Goal: Transaction & Acquisition: Book appointment/travel/reservation

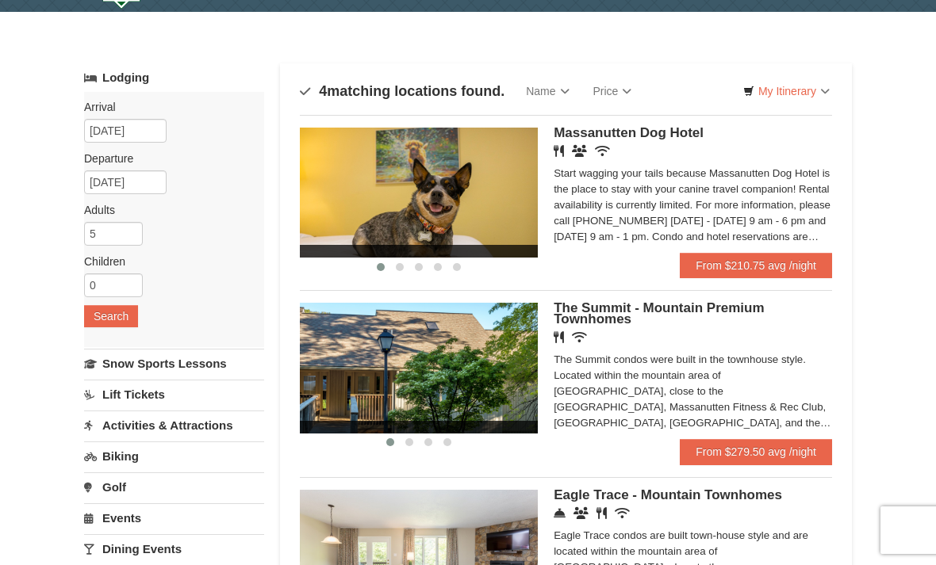
scroll to position [37, 0]
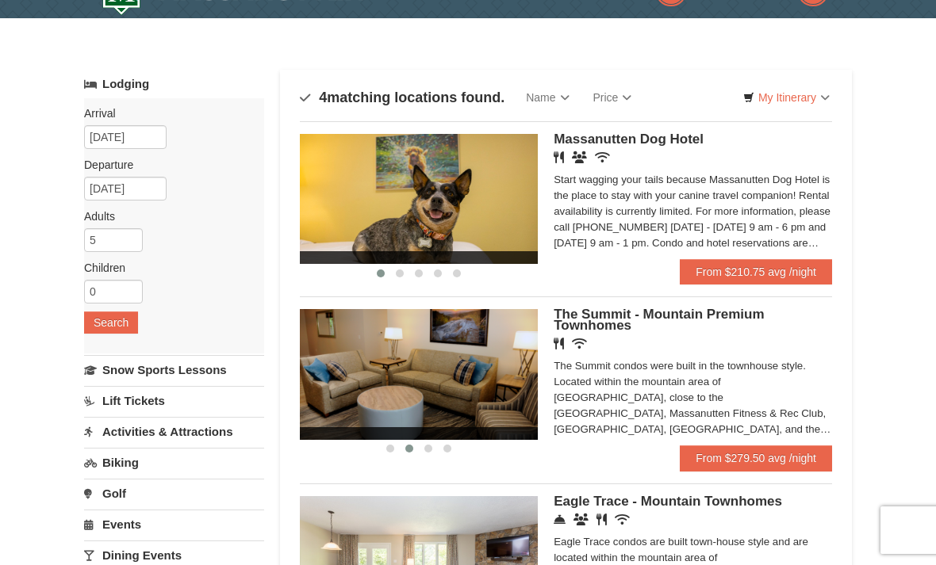
click at [472, 398] on img at bounding box center [419, 374] width 238 height 130
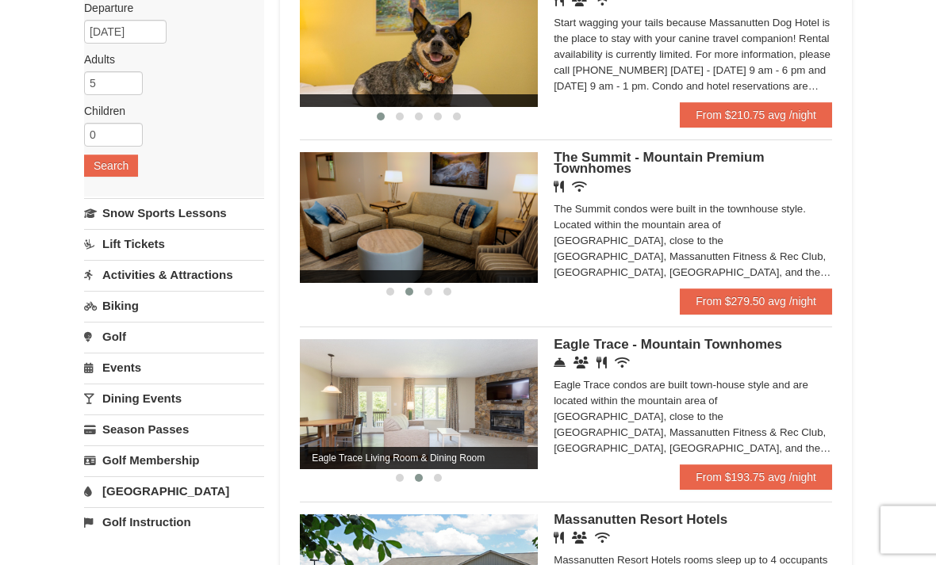
scroll to position [194, 0]
click at [484, 400] on img at bounding box center [419, 404] width 238 height 130
click at [637, 358] on div "Concierge Desk Conference Facilities Restaurant Wireless Internet (free)" at bounding box center [692, 363] width 278 height 16
click at [691, 337] on span "Eagle Trace - Mountain Townhomes" at bounding box center [667, 344] width 228 height 15
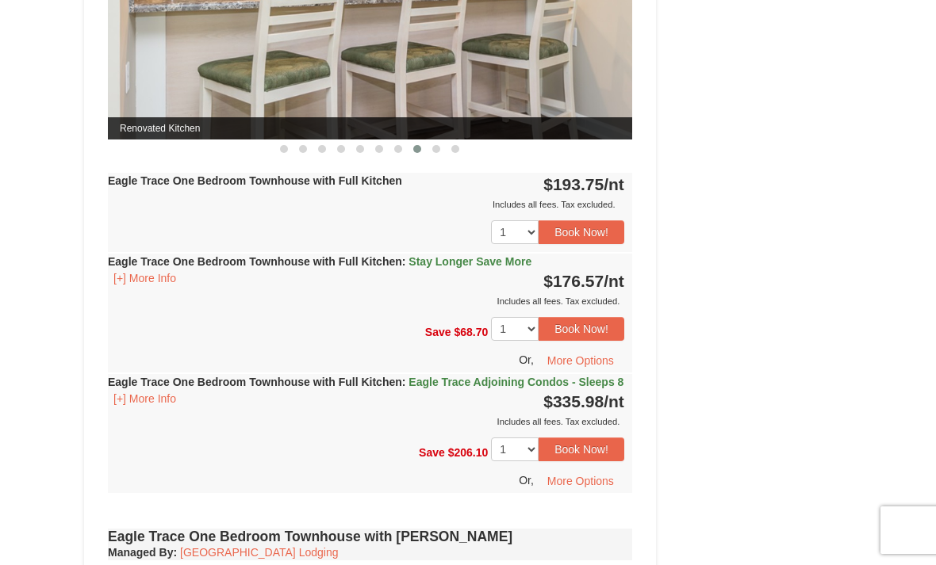
scroll to position [828, 0]
click at [446, 380] on span "Eagle Trace Adjoining Condos - Sleeps 8" at bounding box center [515, 383] width 215 height 13
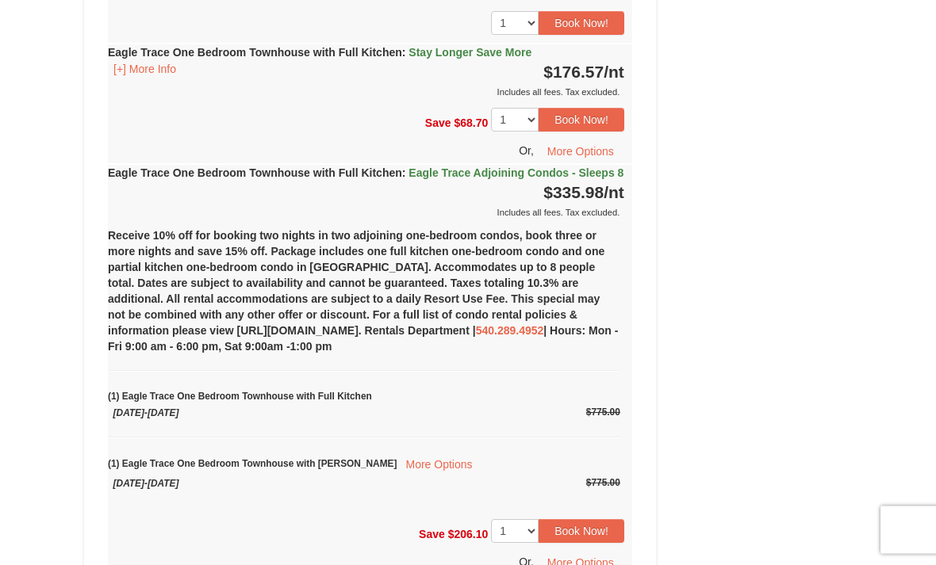
scroll to position [1039, 0]
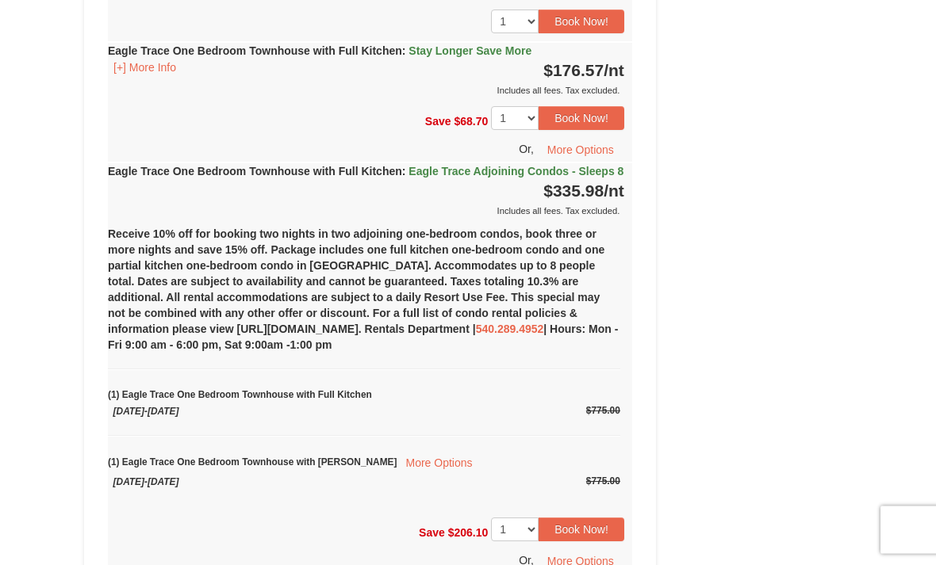
click at [411, 474] on button "More Options" at bounding box center [438, 463] width 84 height 21
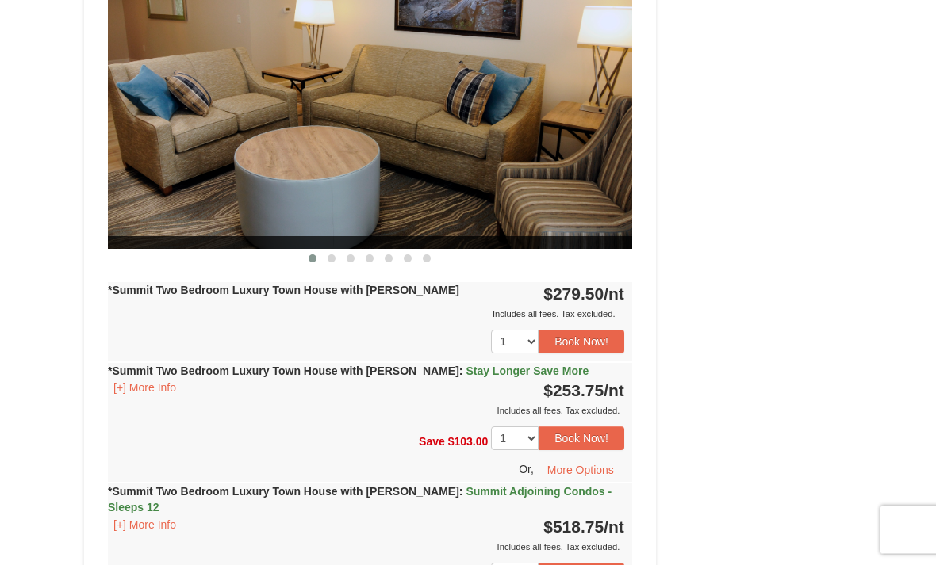
scroll to position [1490, 0]
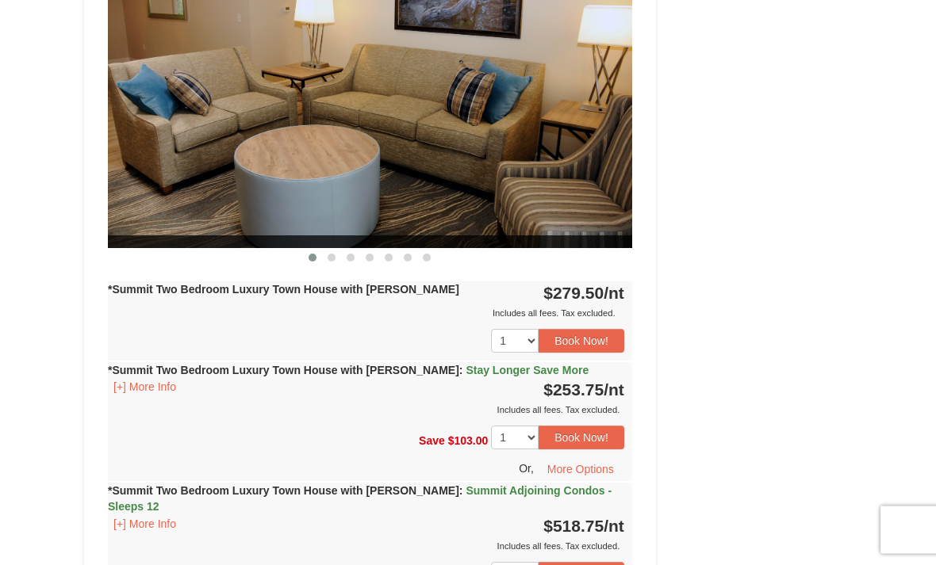
click at [163, 516] on button "[+] More Info" at bounding box center [145, 524] width 74 height 17
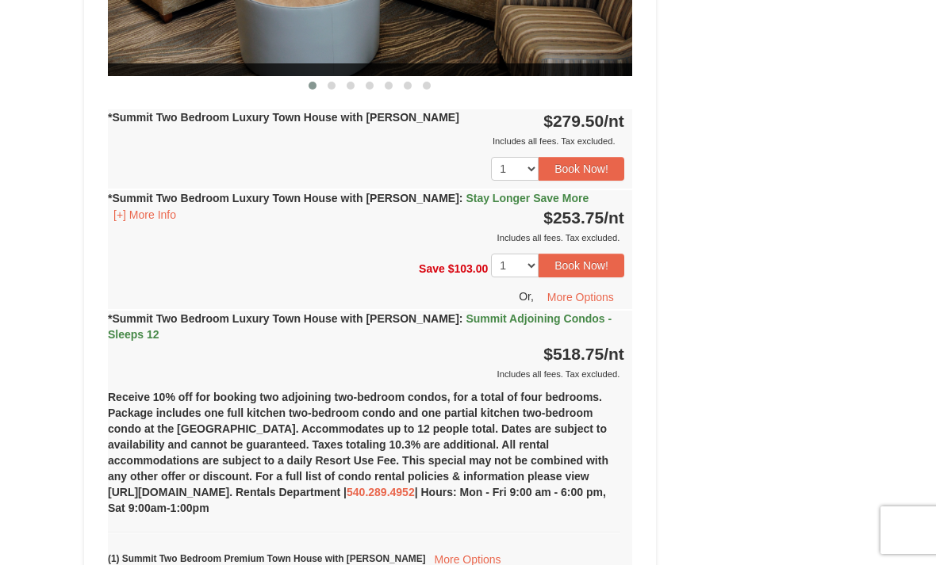
scroll to position [1668, 0]
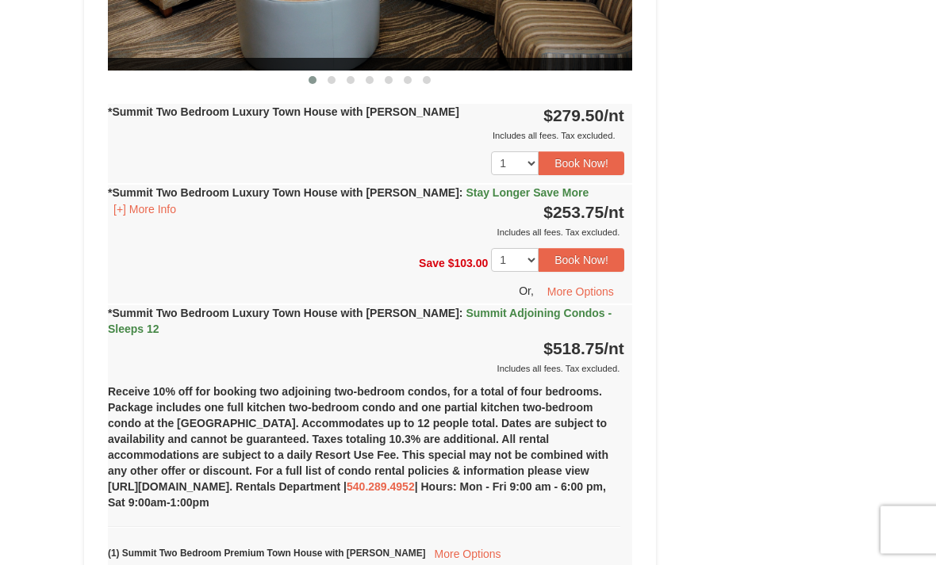
click at [471, 308] on span "Summit Adjoining Condos - Sleeps 12" at bounding box center [359, 322] width 503 height 29
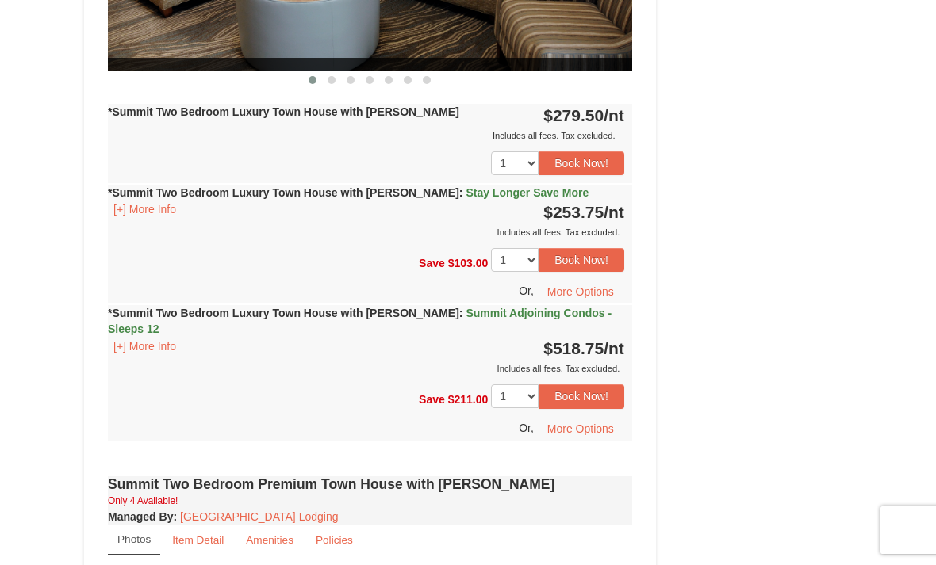
click at [596, 417] on button "More Options" at bounding box center [580, 429] width 87 height 24
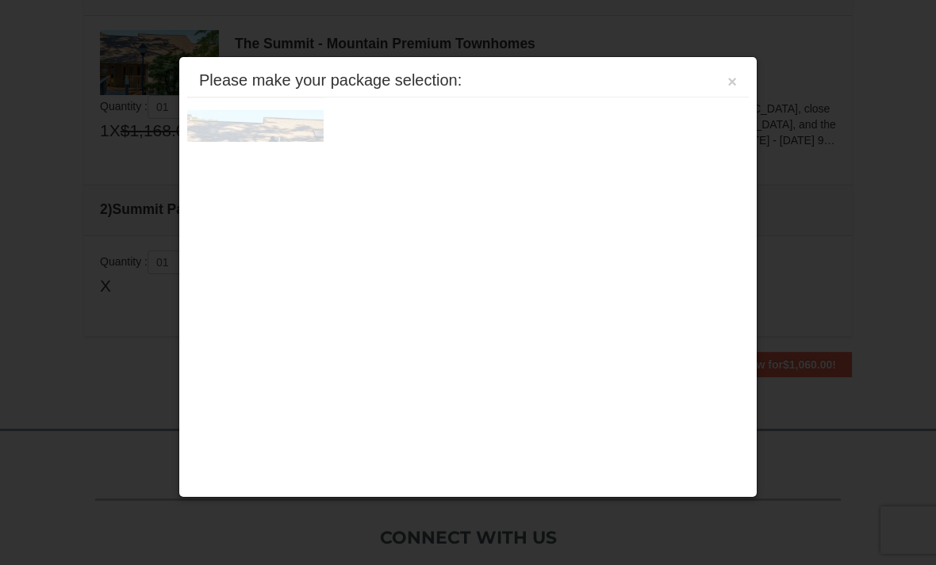
scroll to position [484, 0]
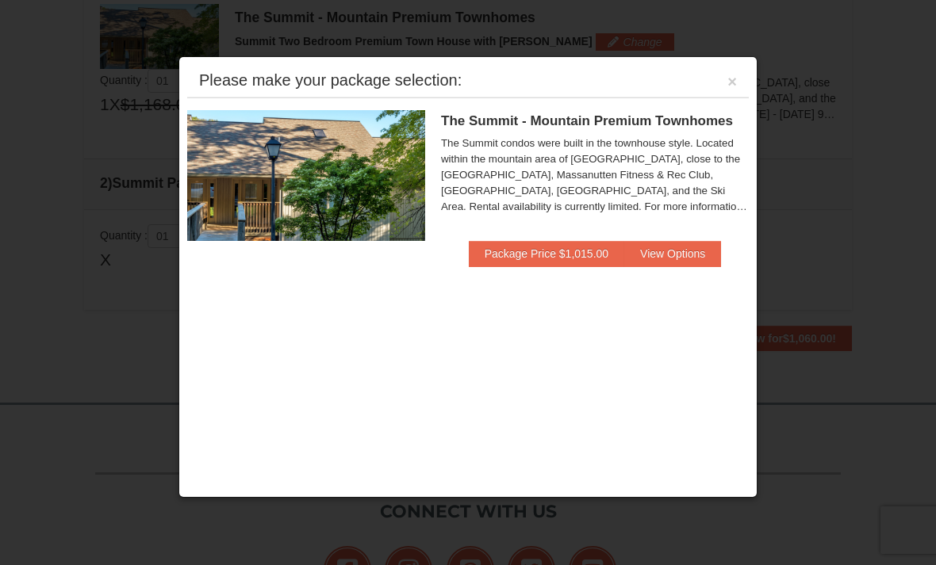
click at [680, 252] on button "View Options" at bounding box center [672, 253] width 97 height 25
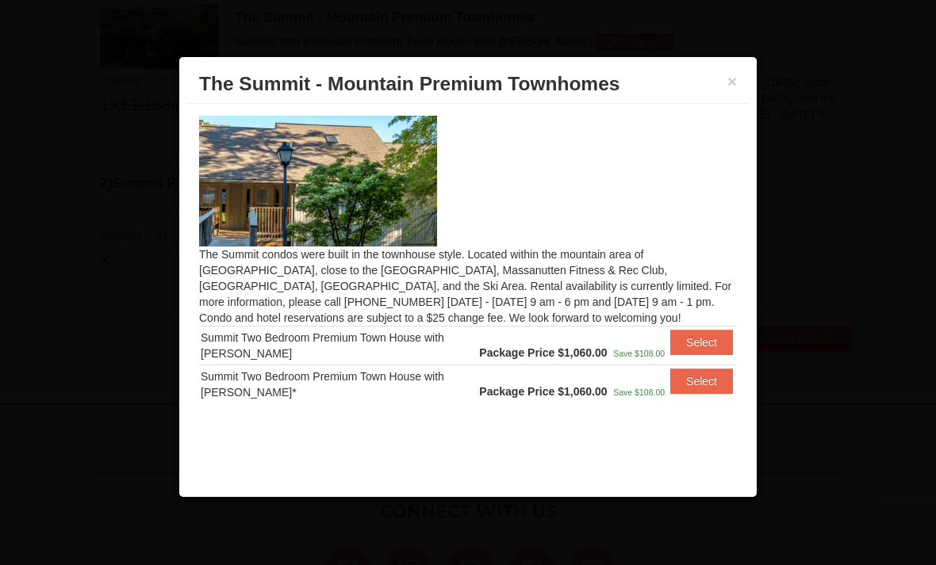
click at [733, 77] on button "×" at bounding box center [732, 82] width 10 height 16
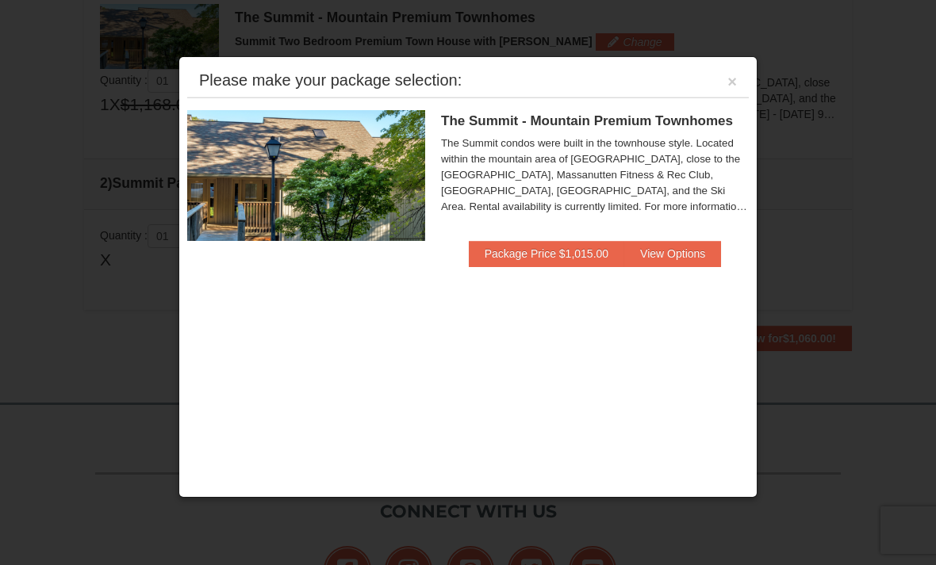
click at [728, 83] on button "×" at bounding box center [732, 82] width 10 height 16
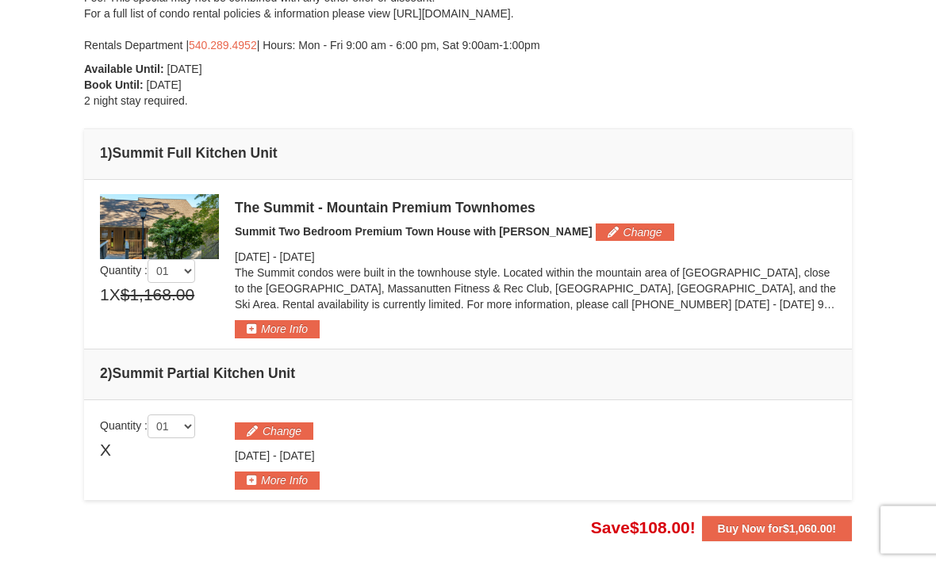
scroll to position [294, 0]
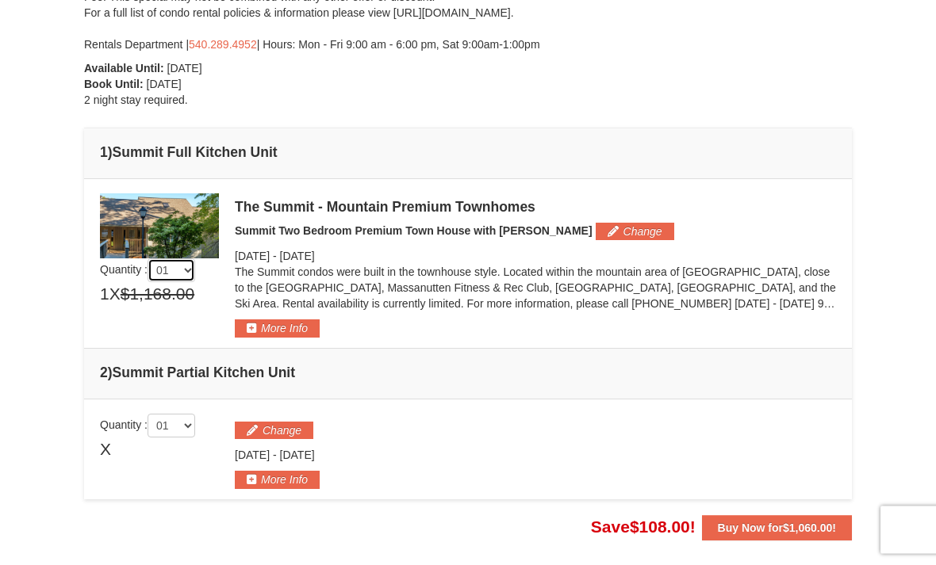
click at [187, 270] on select "01 02 03 04 05" at bounding box center [171, 271] width 48 height 24
click at [185, 419] on select "01 02 03 04 05" at bounding box center [171, 426] width 48 height 24
click at [164, 423] on select "01 02 03 04 05" at bounding box center [171, 426] width 48 height 24
click at [189, 268] on select "01 02 03 04 05" at bounding box center [171, 270] width 48 height 24
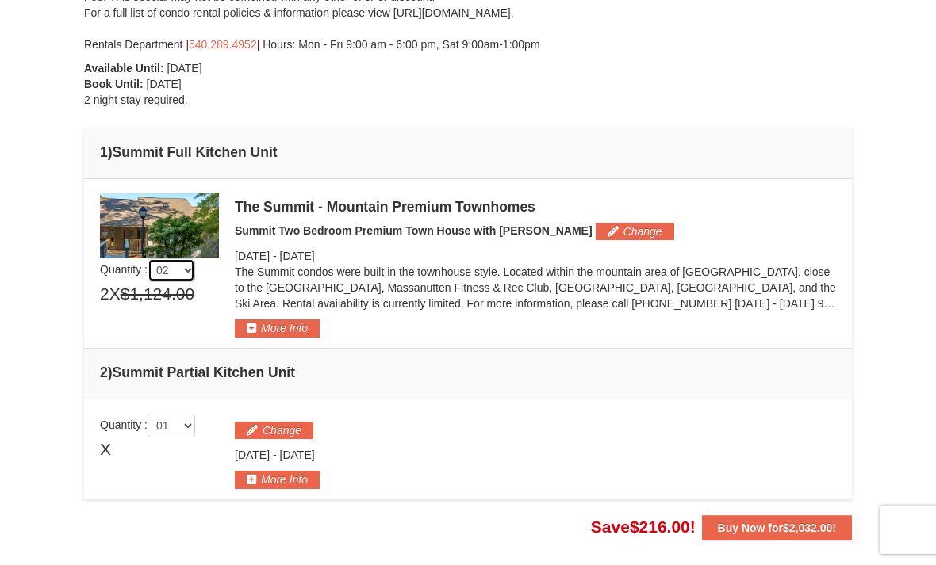
select select "1"
click at [717, 156] on h4 "1 ) Summit Full Kitchen Unit" at bounding box center [468, 152] width 736 height 16
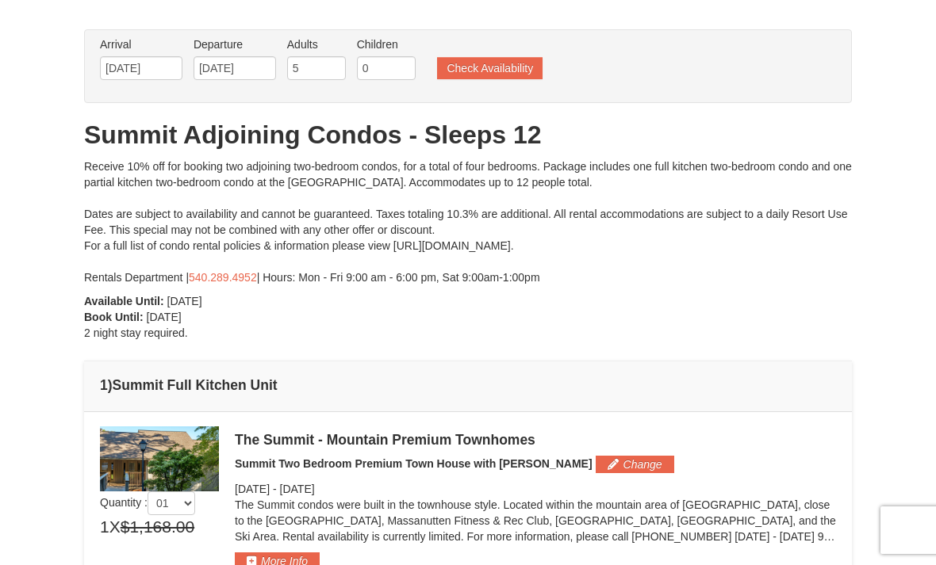
scroll to position [0, 0]
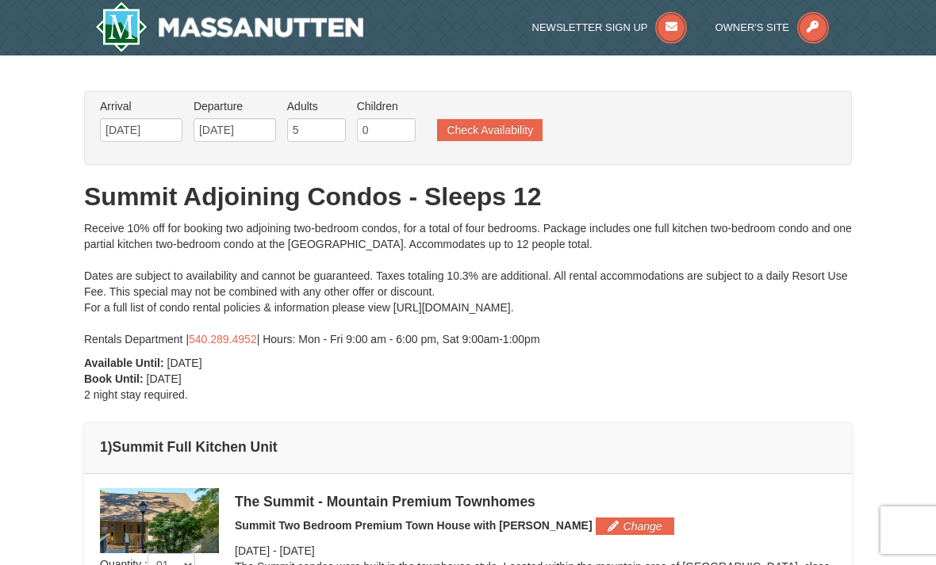
click at [508, 128] on button "Check Availability" at bounding box center [489, 130] width 105 height 22
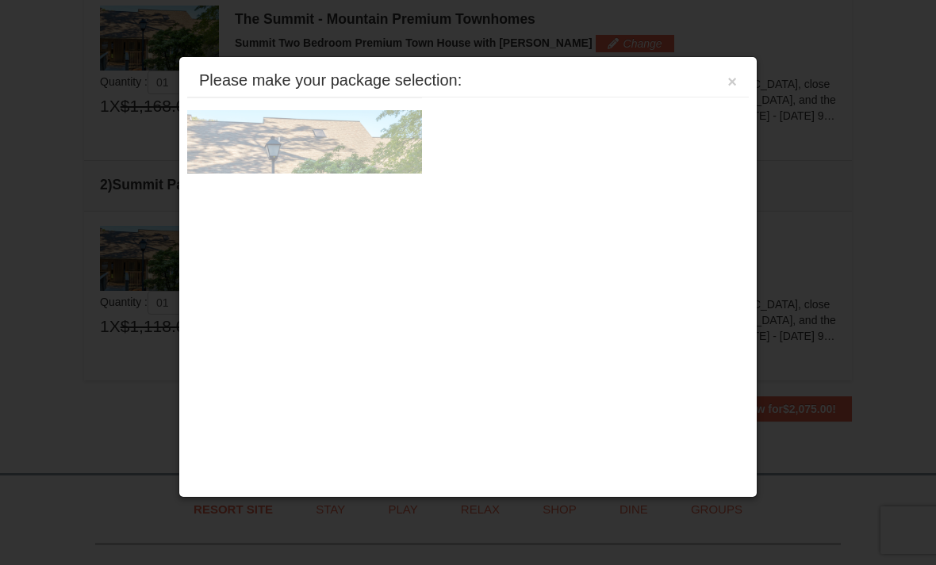
scroll to position [485, 0]
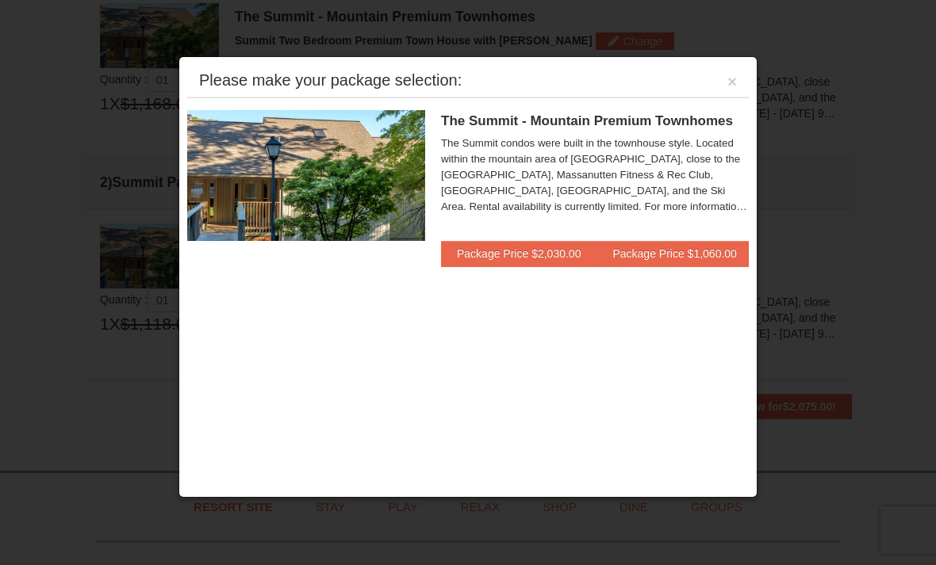
click at [706, 257] on button "Package Price $1,060.00" at bounding box center [673, 253] width 155 height 25
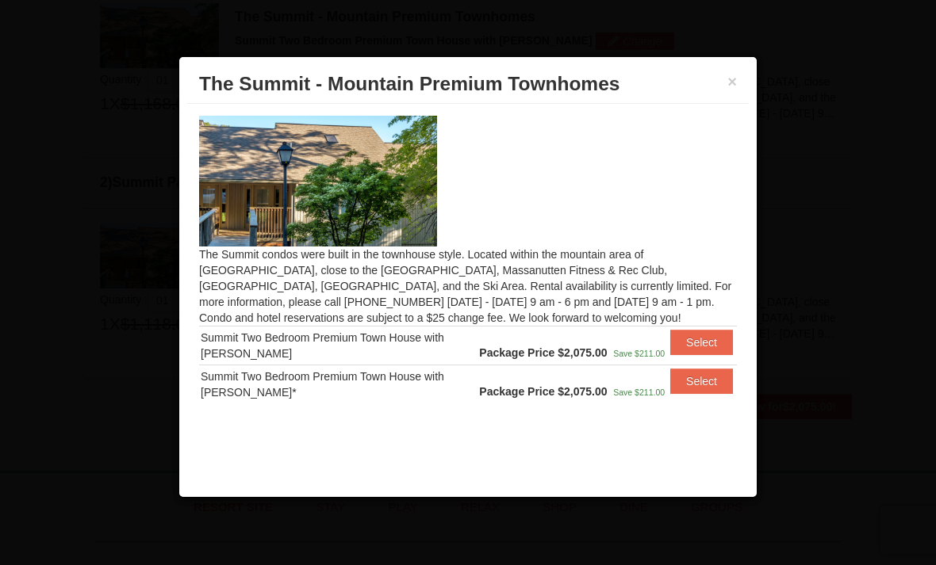
click at [735, 75] on button "×" at bounding box center [732, 82] width 10 height 16
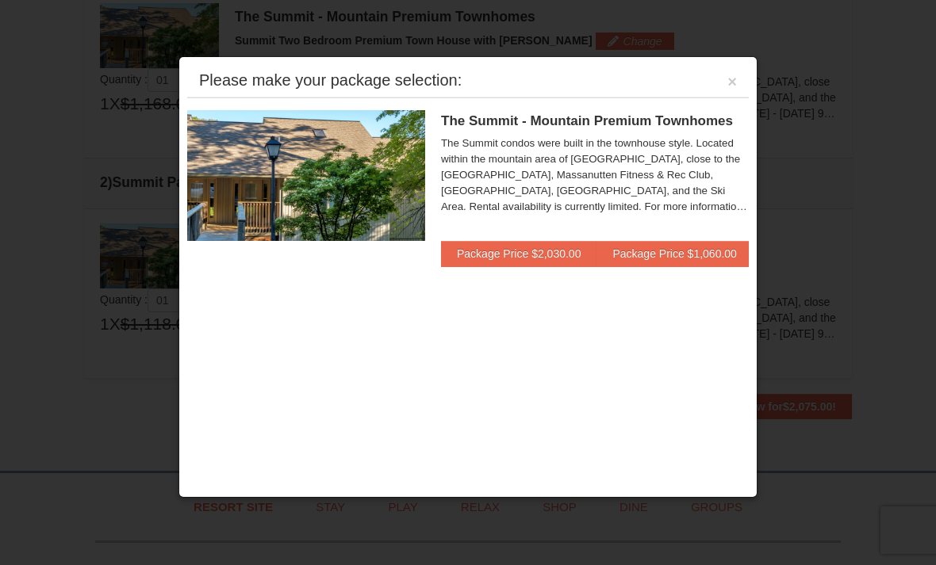
click at [736, 85] on button "×" at bounding box center [732, 82] width 10 height 16
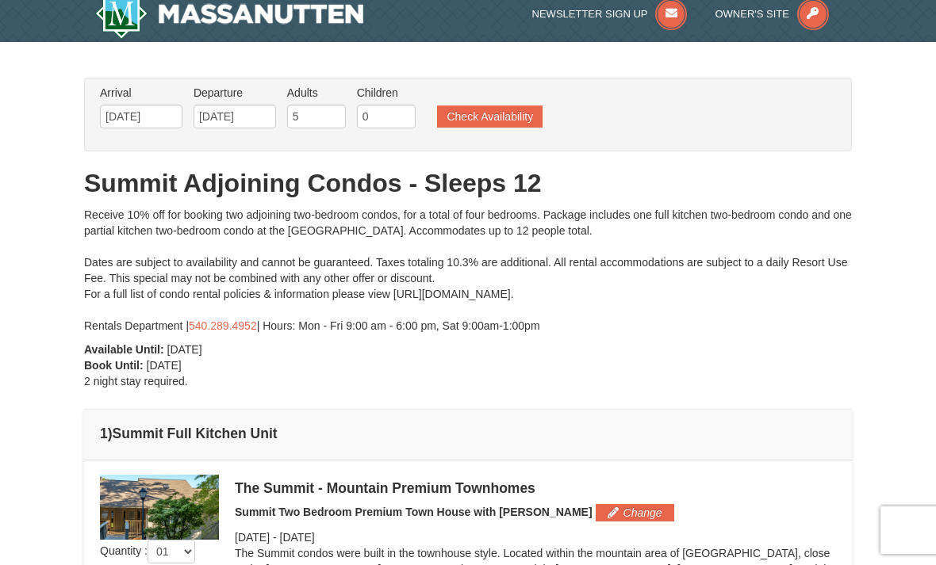
scroll to position [0, 0]
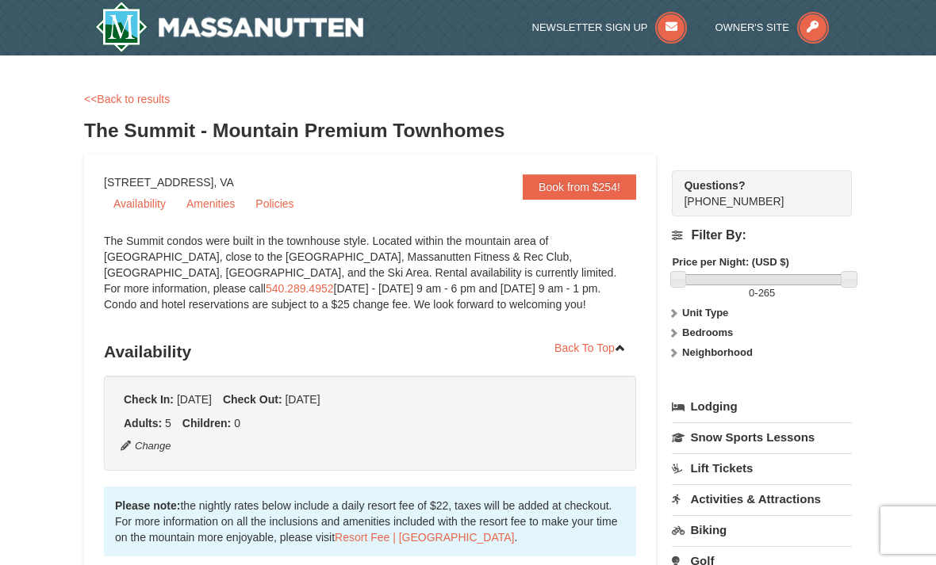
click at [710, 308] on strong "Unit Type" at bounding box center [705, 313] width 46 height 12
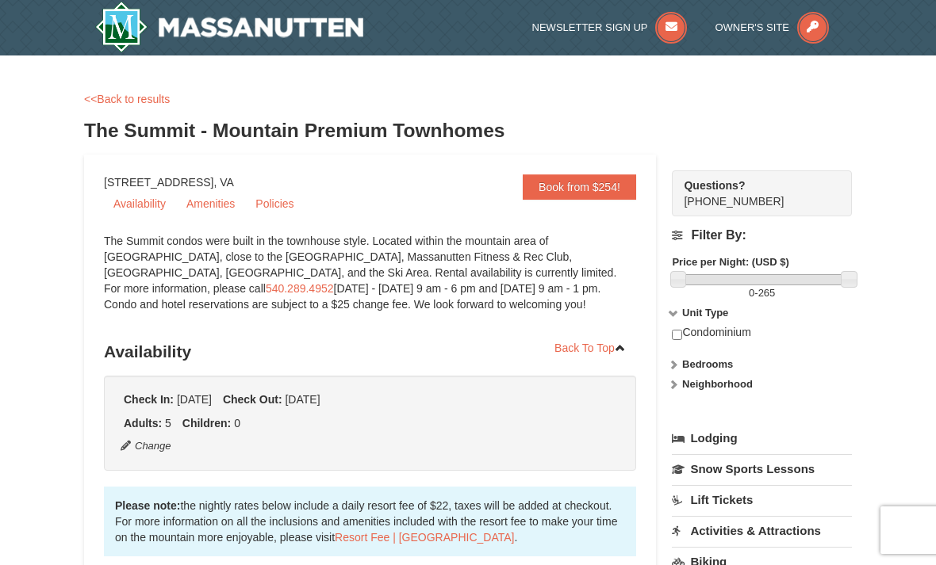
click at [717, 361] on strong "Bedrooms" at bounding box center [707, 364] width 51 height 12
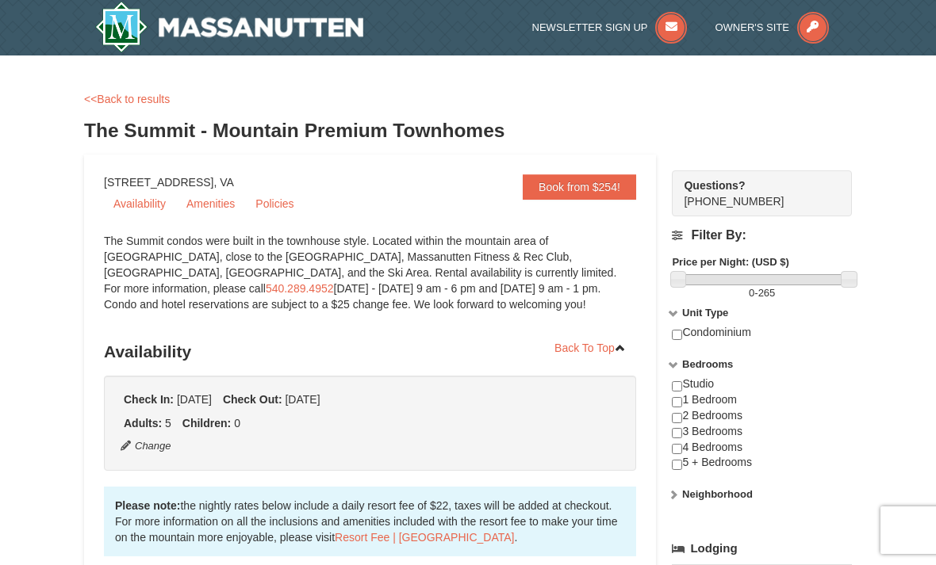
click at [679, 450] on input "checkbox" at bounding box center [677, 449] width 10 height 10
checkbox input "true"
click at [677, 465] on input "checkbox" at bounding box center [677, 465] width 10 height 10
checkbox input "true"
click at [679, 447] on input "checkbox" at bounding box center [677, 449] width 10 height 10
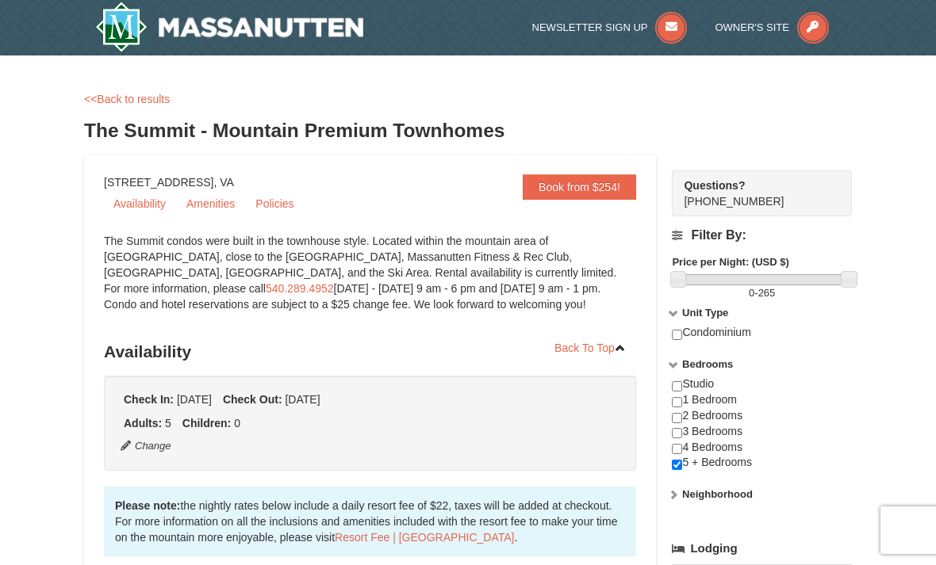
click at [675, 444] on input "checkbox" at bounding box center [677, 449] width 10 height 10
checkbox input "true"
click at [678, 460] on input "checkbox" at bounding box center [677, 465] width 10 height 10
checkbox input "false"
click at [679, 454] on input "checkbox" at bounding box center [677, 449] width 10 height 10
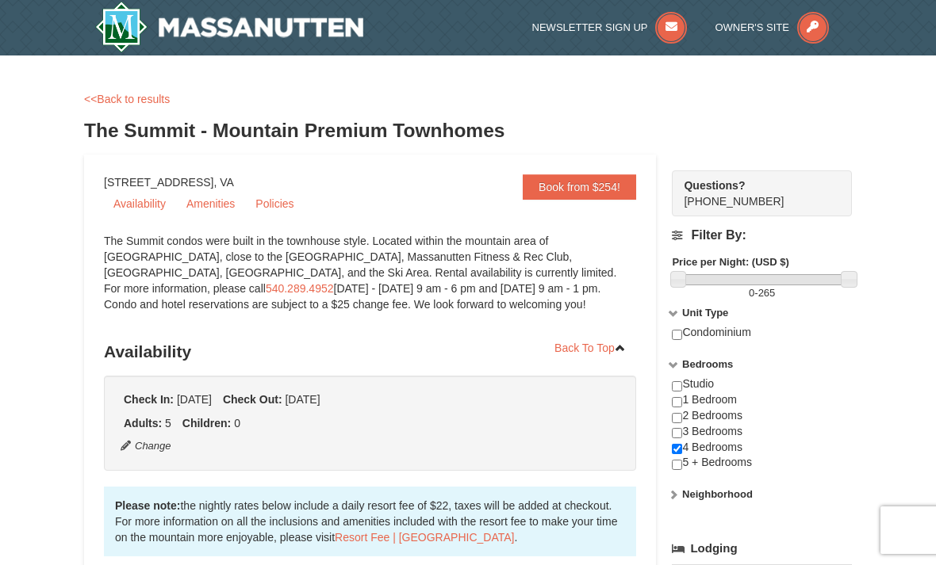
checkbox input "false"
click at [678, 465] on input "checkbox" at bounding box center [677, 465] width 10 height 10
checkbox input "true"
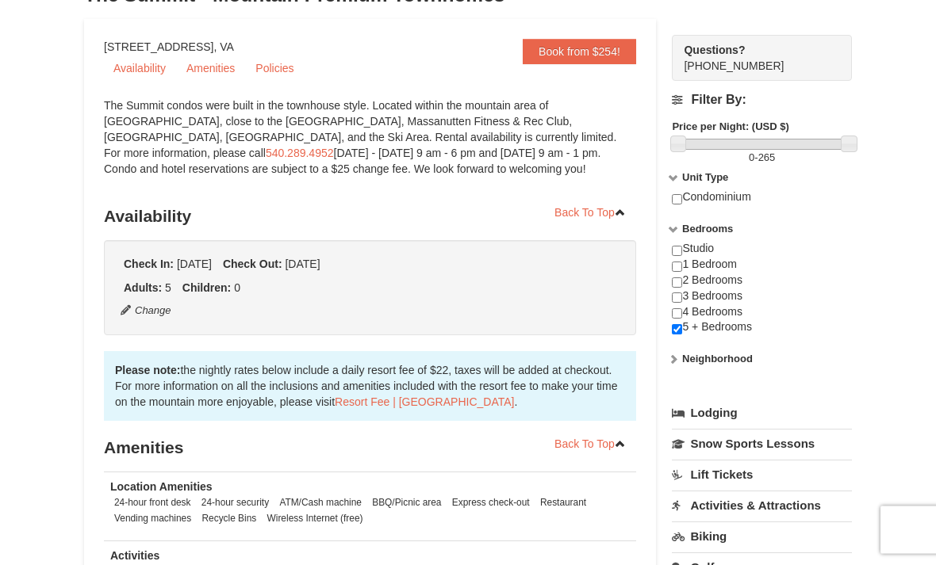
scroll to position [136, 0]
click at [738, 410] on link "Lodging" at bounding box center [762, 413] width 180 height 29
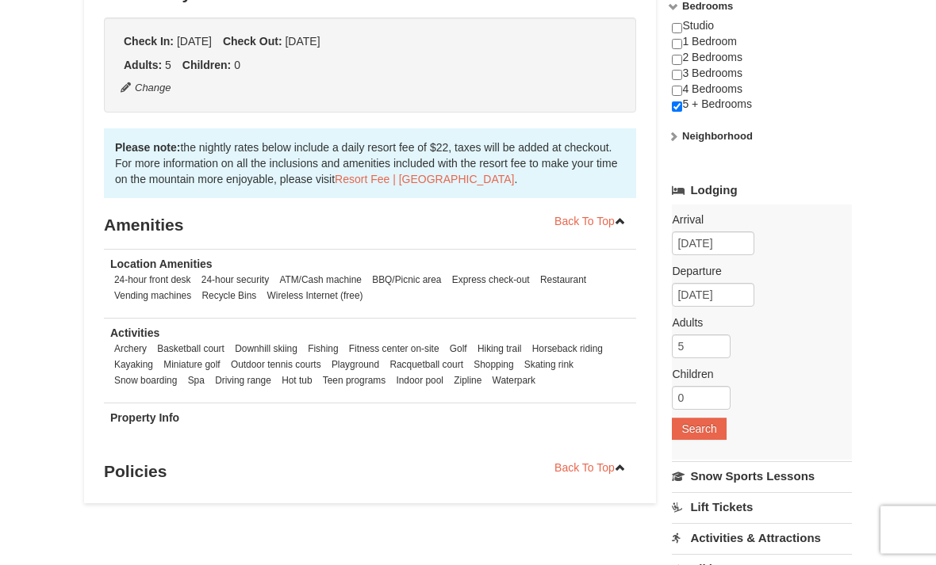
scroll to position [358, 0]
click at [702, 427] on button "Search" at bounding box center [699, 429] width 54 height 22
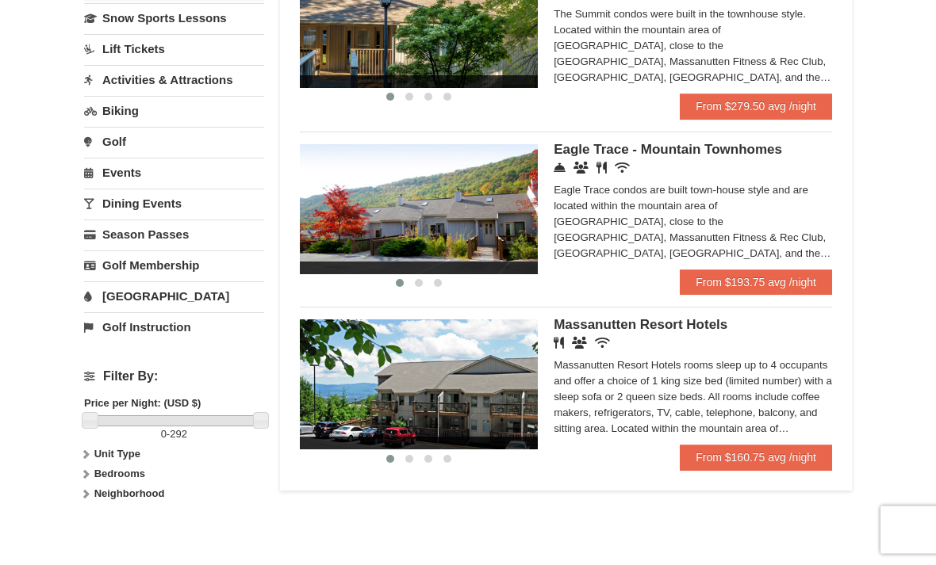
scroll to position [389, 0]
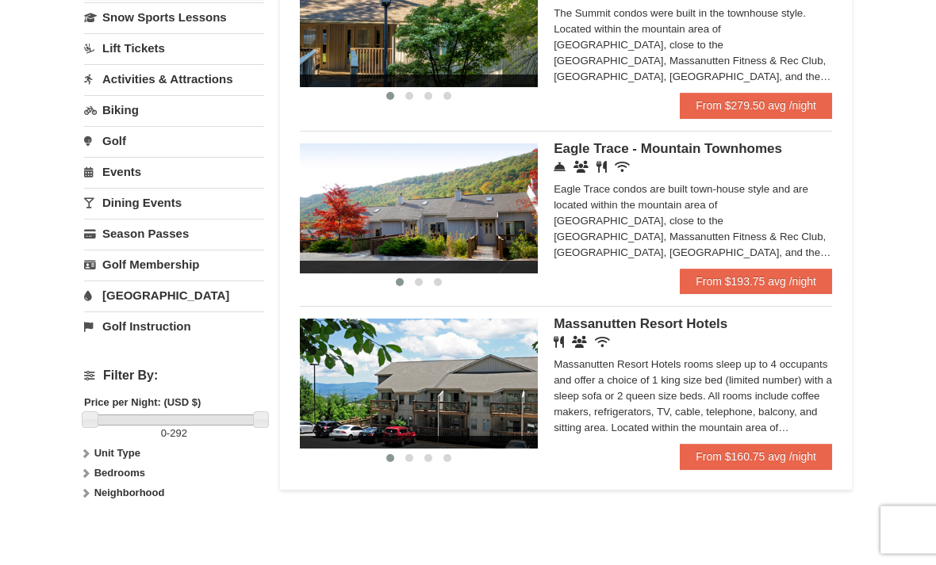
click at [696, 335] on div "Massanutten Resort Hotels Restaurant Banquet Facilities Wireless Internet (free…" at bounding box center [692, 382] width 278 height 125
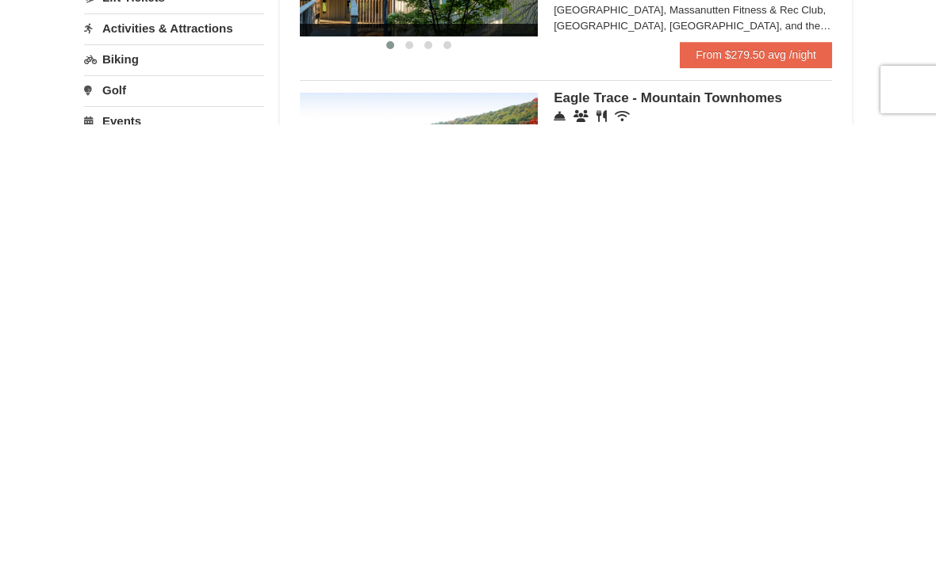
click at [721, 531] on span "Eagle Trace - Mountain Townhomes" at bounding box center [667, 538] width 228 height 15
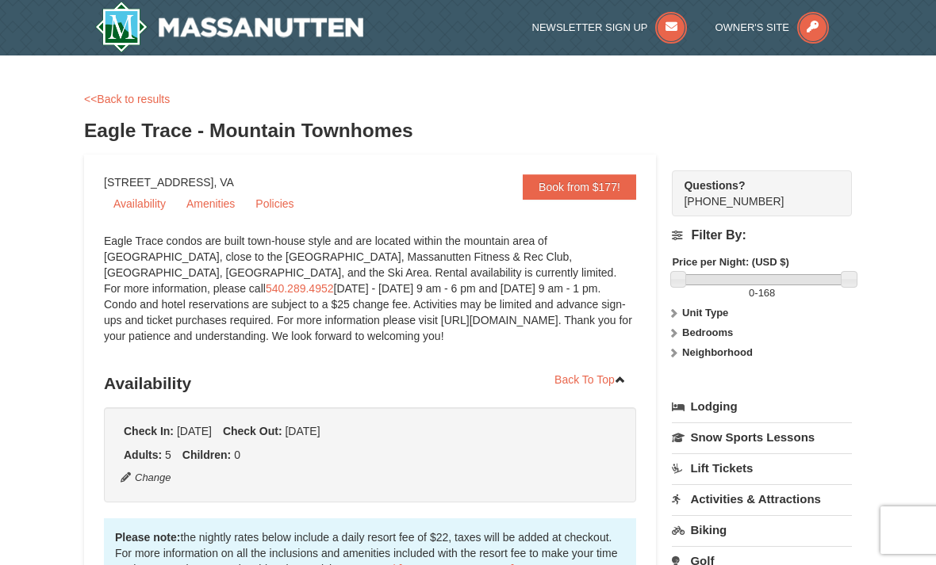
click at [712, 316] on strong "Unit Type" at bounding box center [705, 313] width 46 height 12
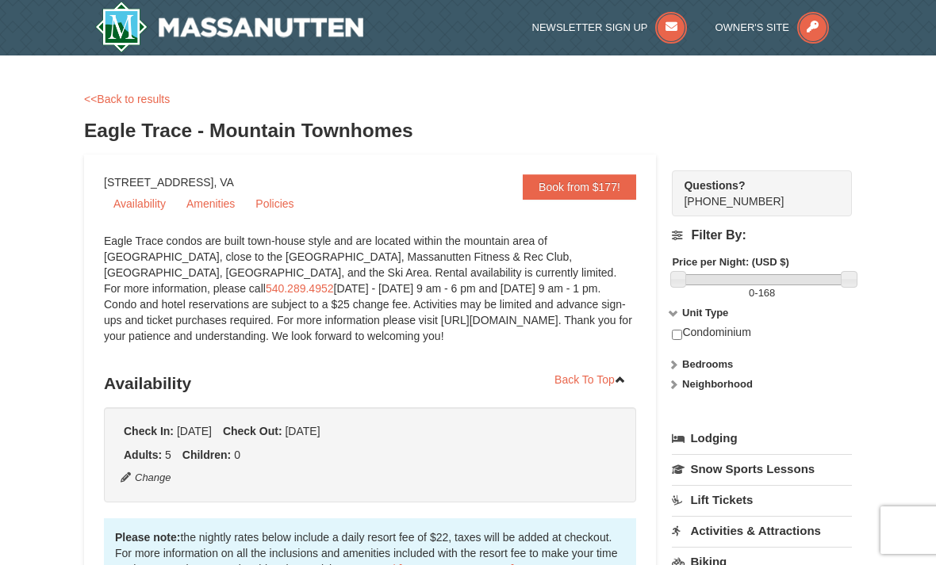
click at [680, 331] on input "checkbox" at bounding box center [677, 335] width 10 height 10
checkbox input "true"
click at [722, 362] on strong "Bedrooms" at bounding box center [707, 364] width 51 height 12
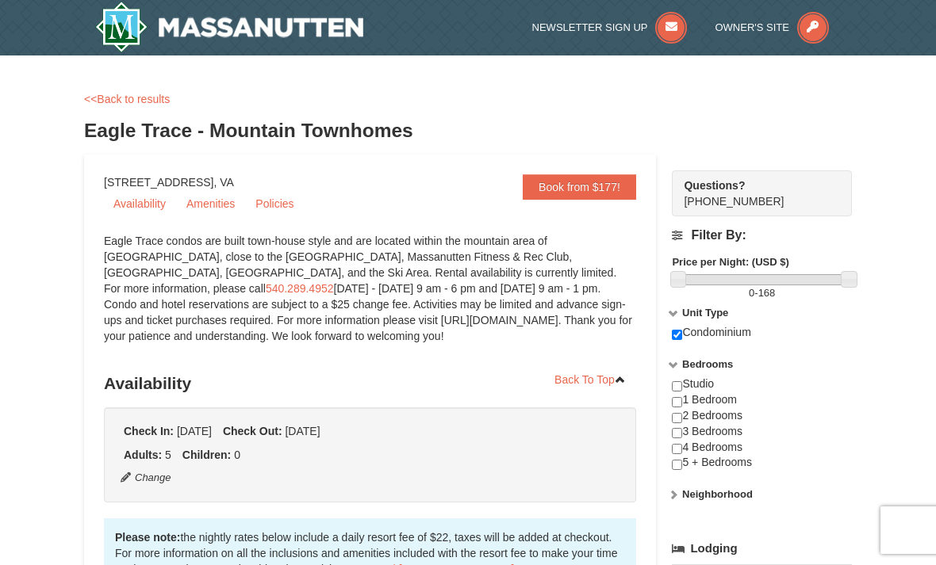
click at [680, 446] on input "checkbox" at bounding box center [677, 449] width 10 height 10
checkbox input "true"
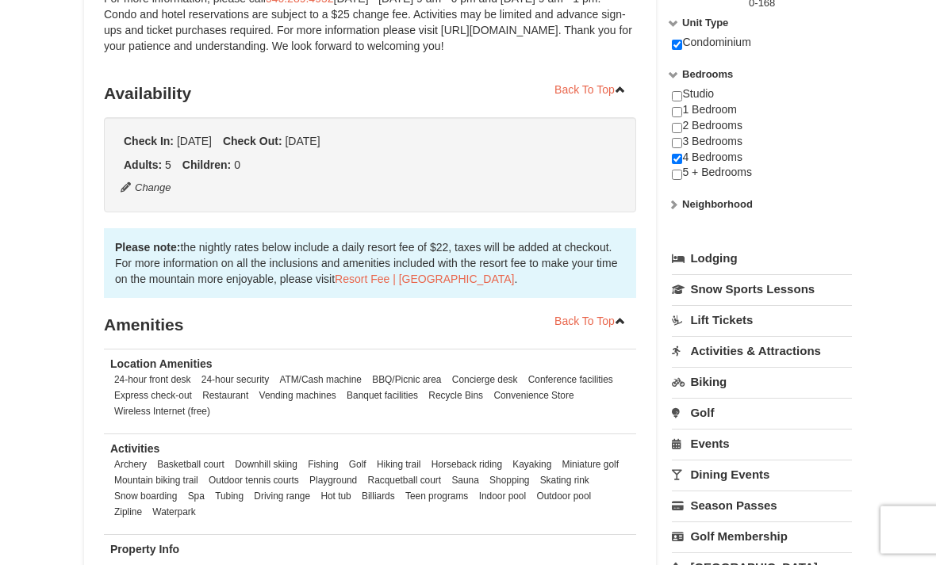
scroll to position [290, 0]
click at [748, 206] on strong "Neighborhood" at bounding box center [717, 204] width 71 height 12
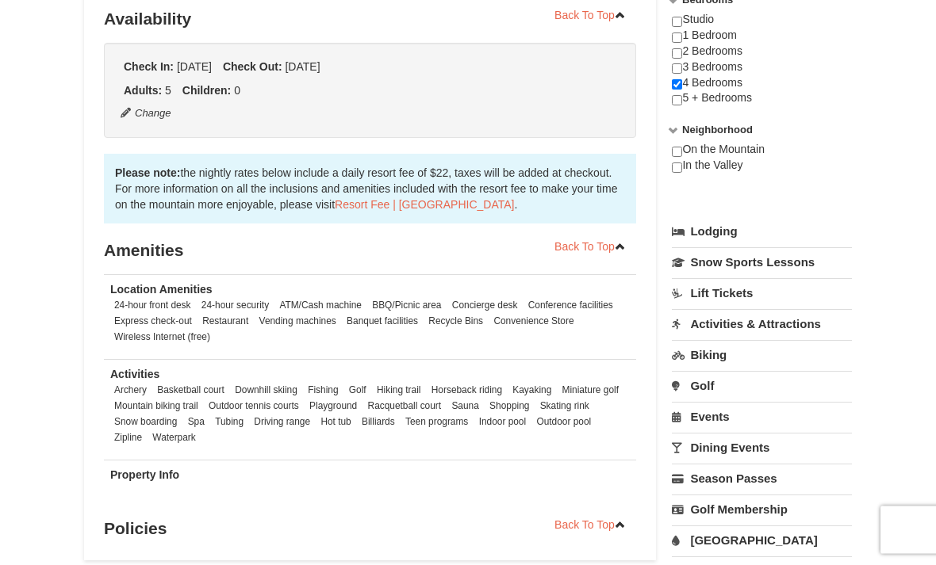
click at [729, 231] on link "Lodging" at bounding box center [762, 232] width 180 height 29
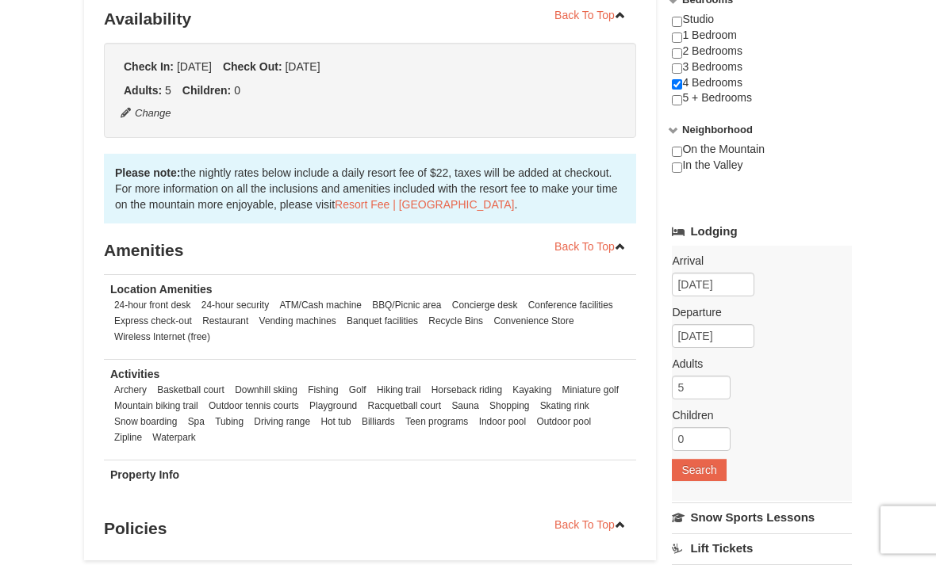
scroll to position [365, 0]
click at [702, 470] on button "Search" at bounding box center [699, 470] width 54 height 22
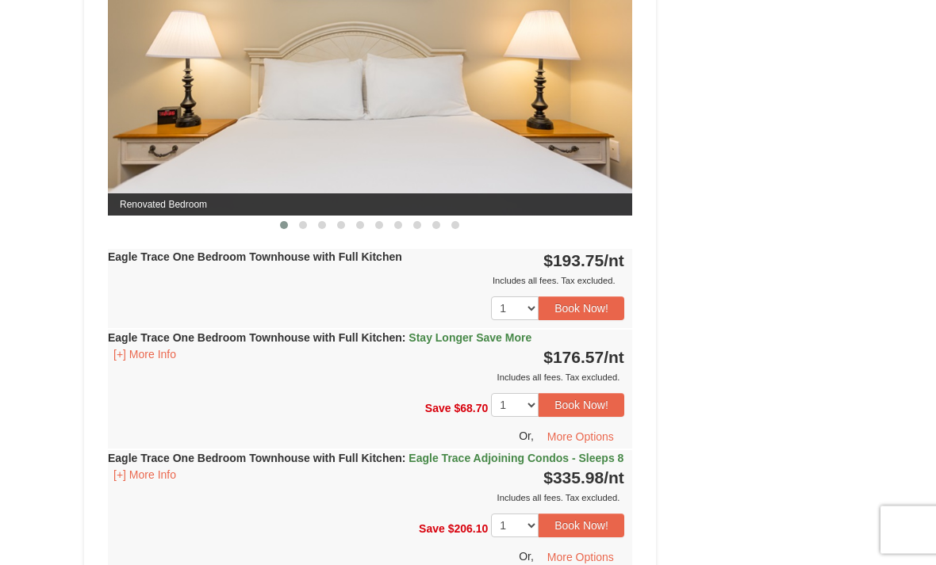
scroll to position [760, 0]
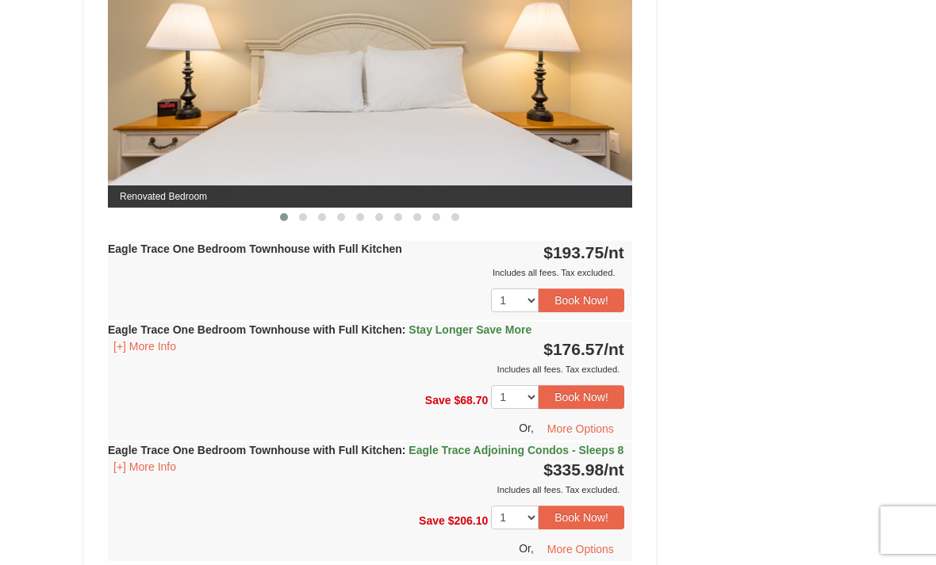
click at [561, 450] on span "Eagle Trace Adjoining Condos - Sleeps 8" at bounding box center [515, 450] width 215 height 13
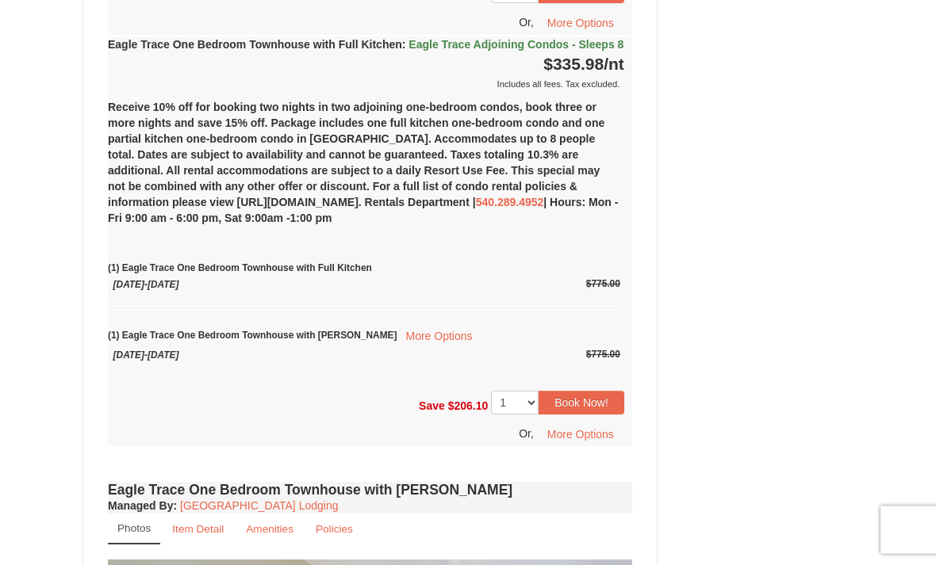
scroll to position [1165, 0]
click at [413, 347] on button "More Options" at bounding box center [438, 337] width 84 height 21
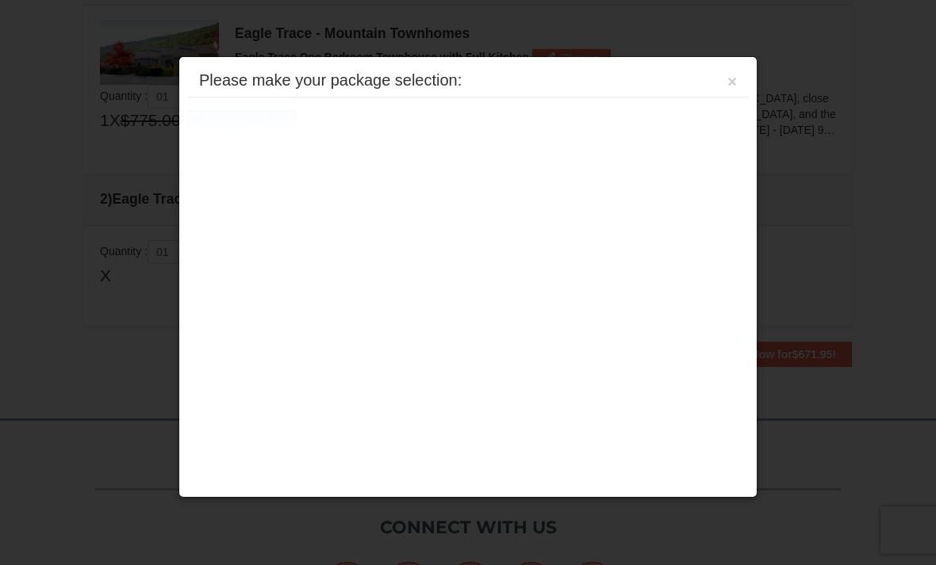
scroll to position [484, 0]
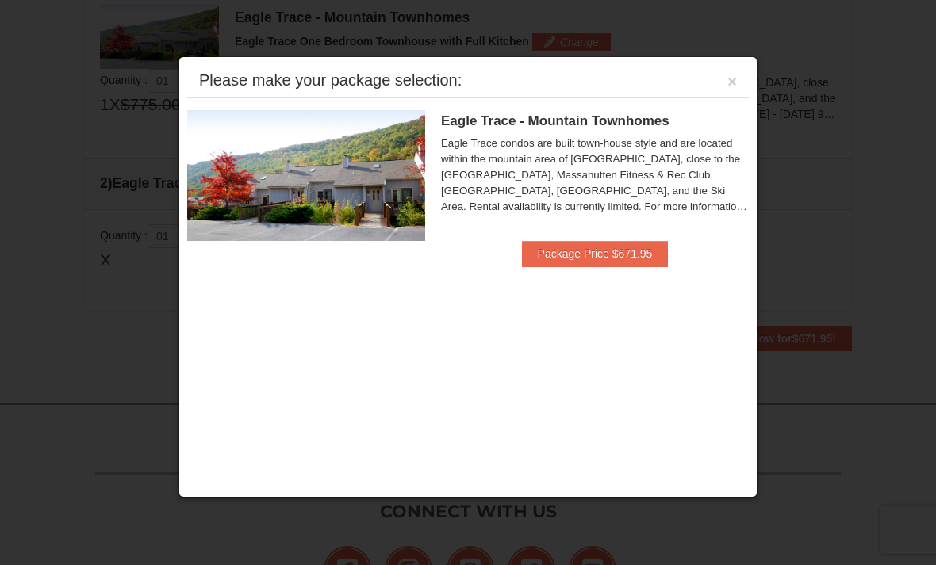
click at [736, 82] on button "×" at bounding box center [732, 82] width 10 height 16
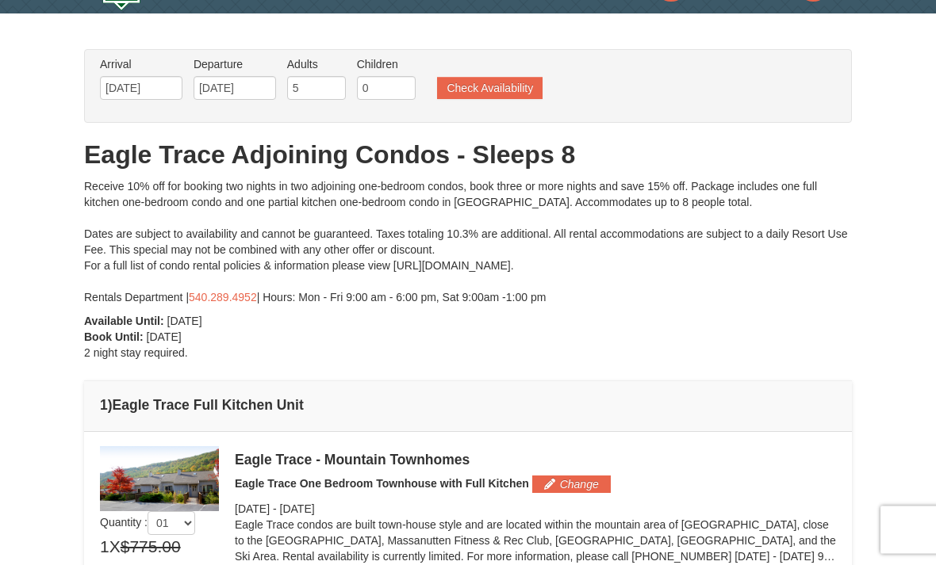
scroll to position [22, 0]
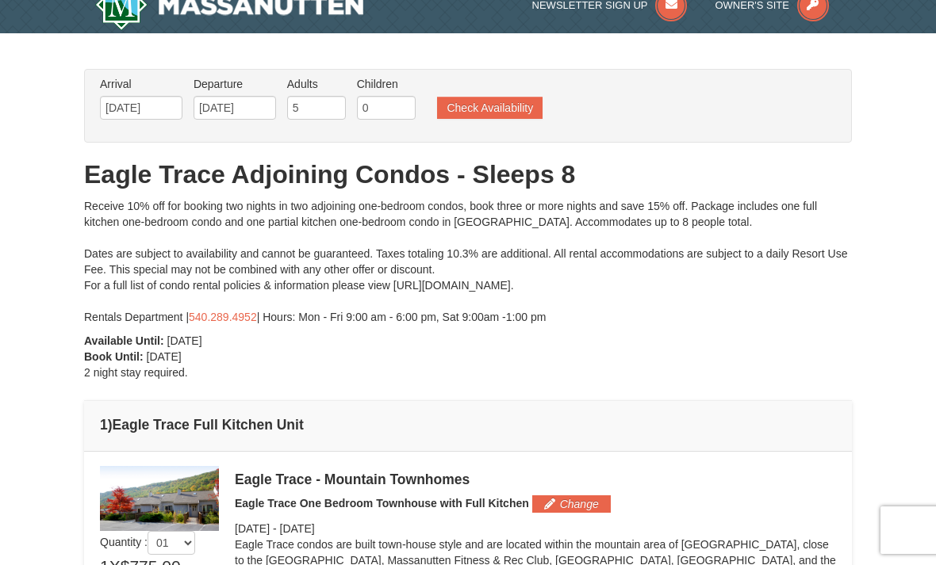
click at [517, 105] on button "Check Availability" at bounding box center [489, 108] width 105 height 22
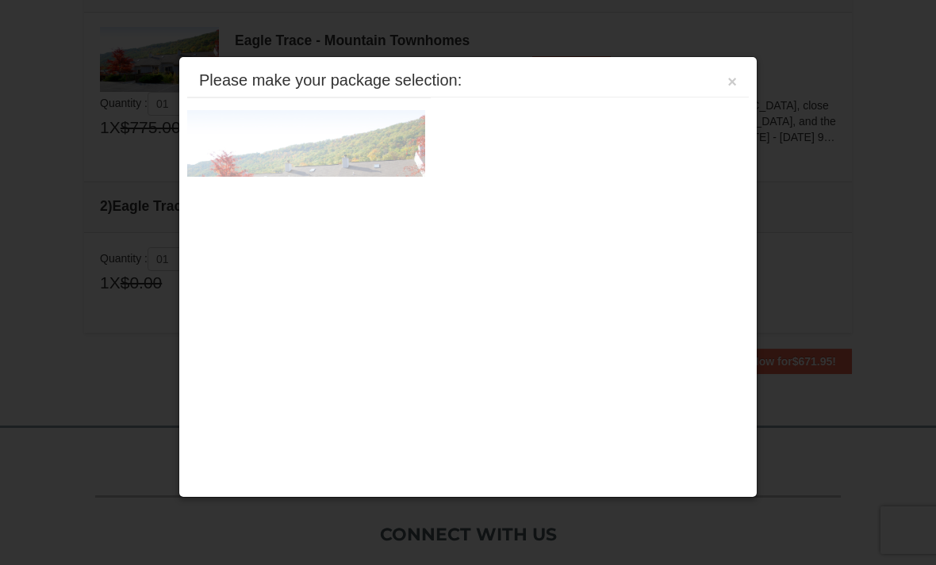
scroll to position [485, 0]
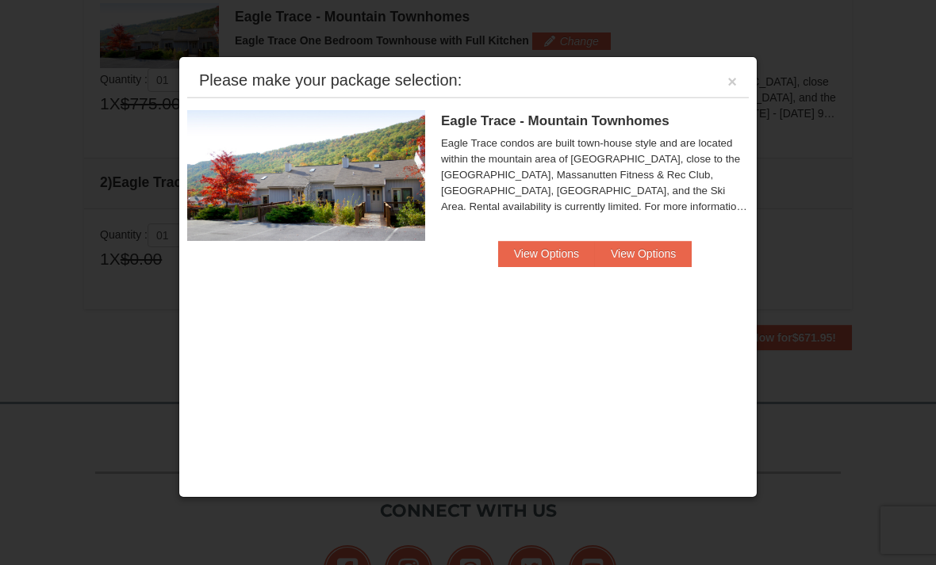
click at [656, 254] on button "View Options" at bounding box center [643, 253] width 97 height 25
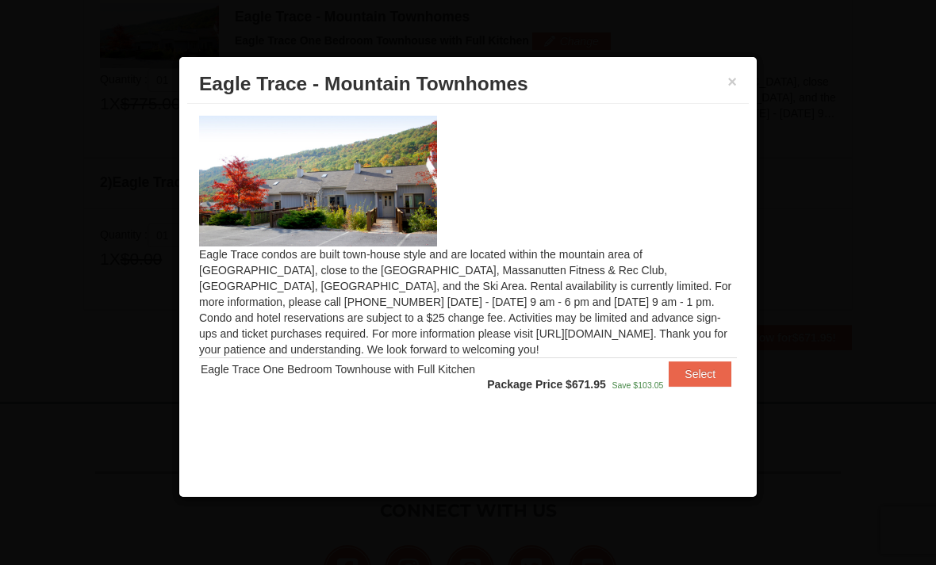
click at [734, 82] on button "×" at bounding box center [732, 82] width 10 height 16
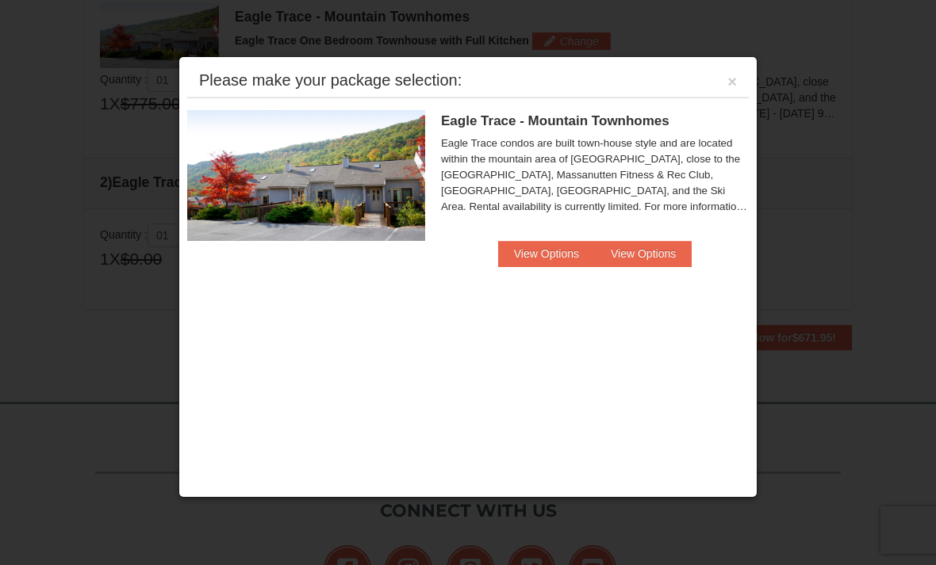
click at [546, 252] on button "View Options" at bounding box center [546, 253] width 97 height 25
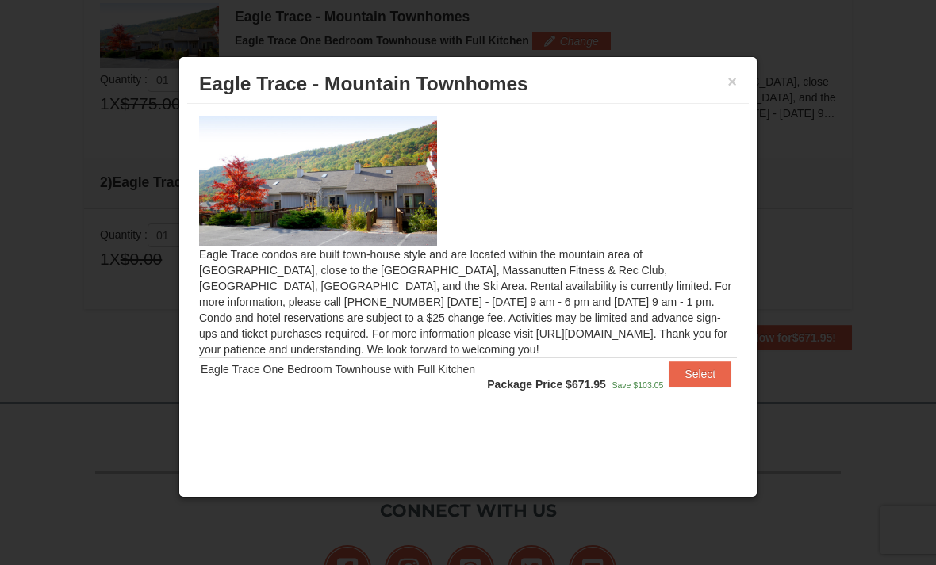
click at [731, 96] on h3 "Eagle Trace - Mountain Townhomes" at bounding box center [468, 84] width 538 height 24
click at [734, 77] on button "×" at bounding box center [732, 82] width 10 height 16
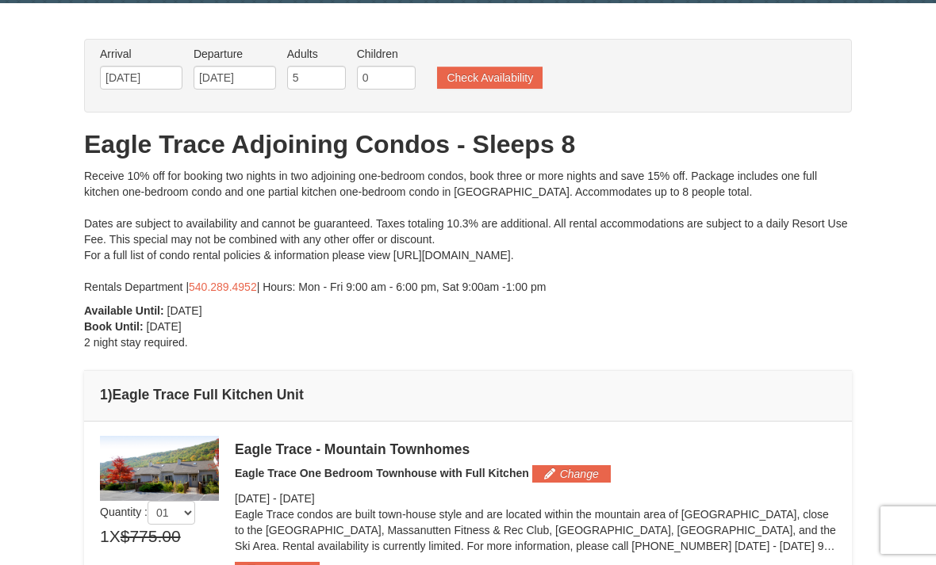
scroll to position [0, 0]
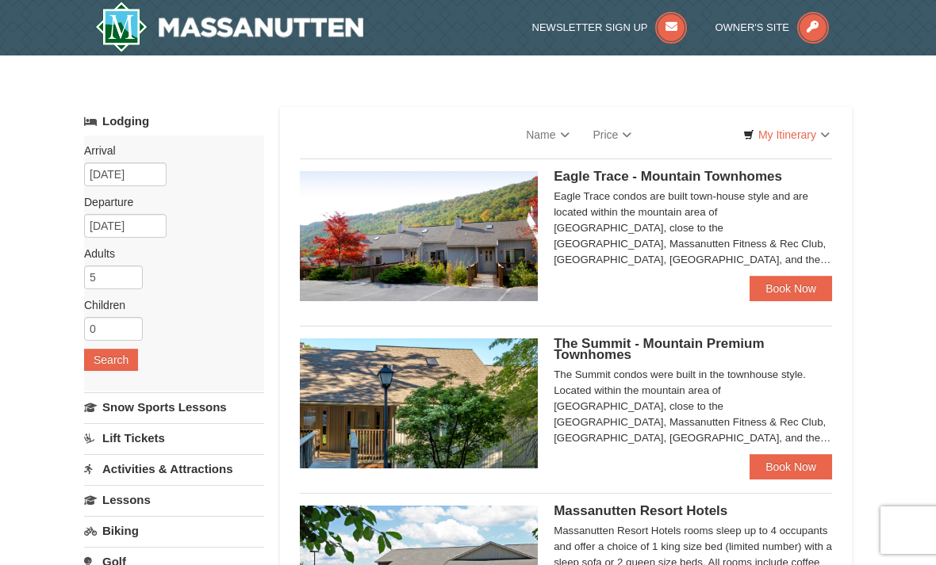
select select "9"
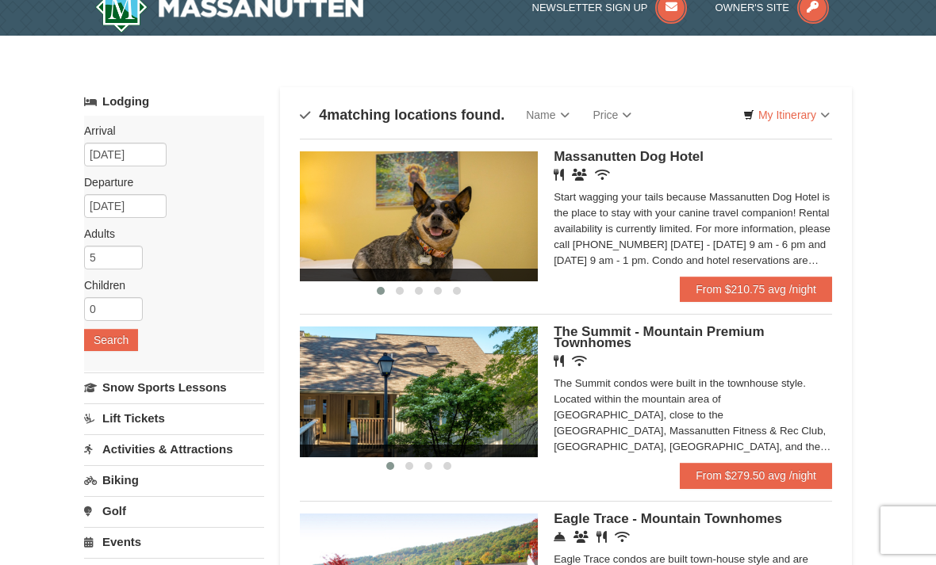
scroll to position [18, 0]
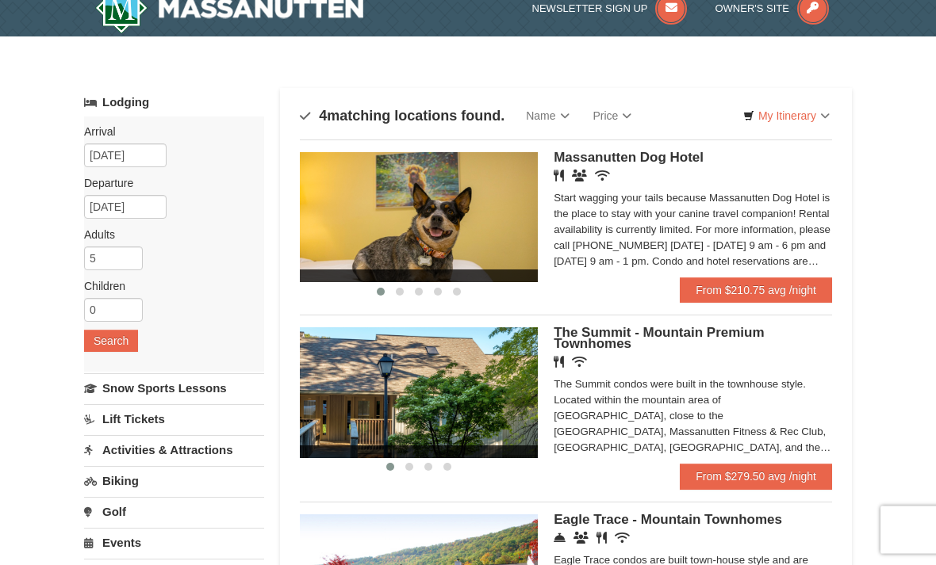
click at [643, 158] on span "Massanutten Dog Hotel" at bounding box center [628, 158] width 150 height 15
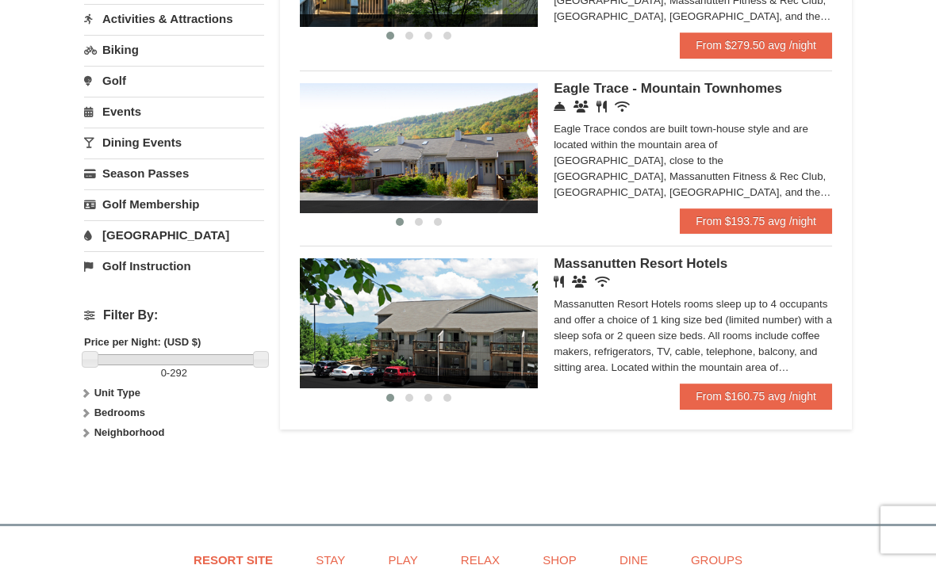
scroll to position [450, 0]
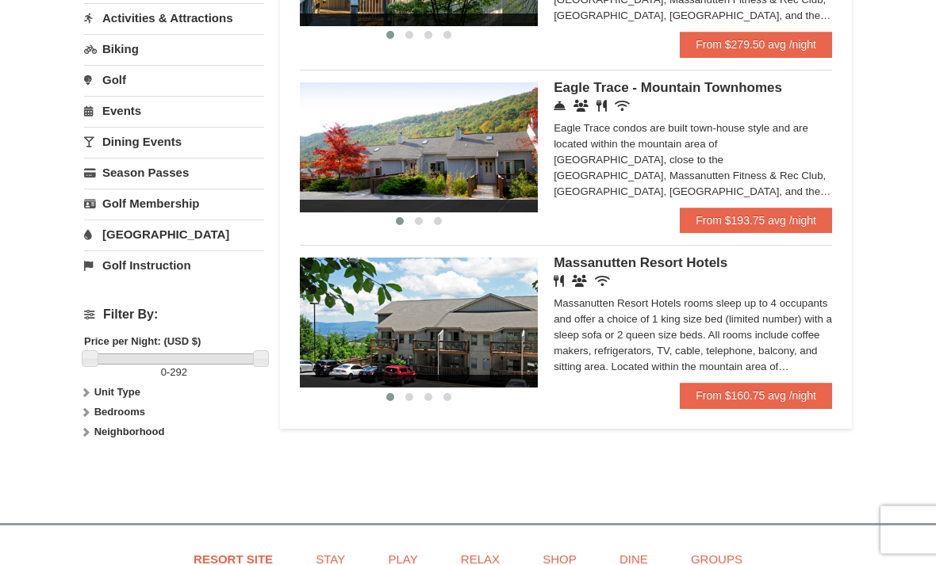
click at [127, 393] on strong "Unit Type" at bounding box center [117, 393] width 46 height 12
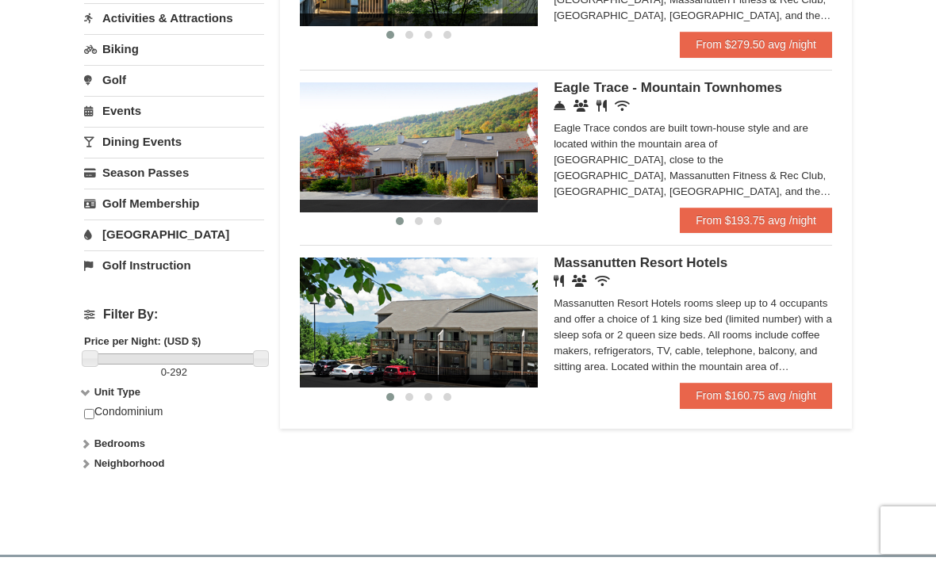
click at [137, 440] on strong "Bedrooms" at bounding box center [119, 444] width 51 height 12
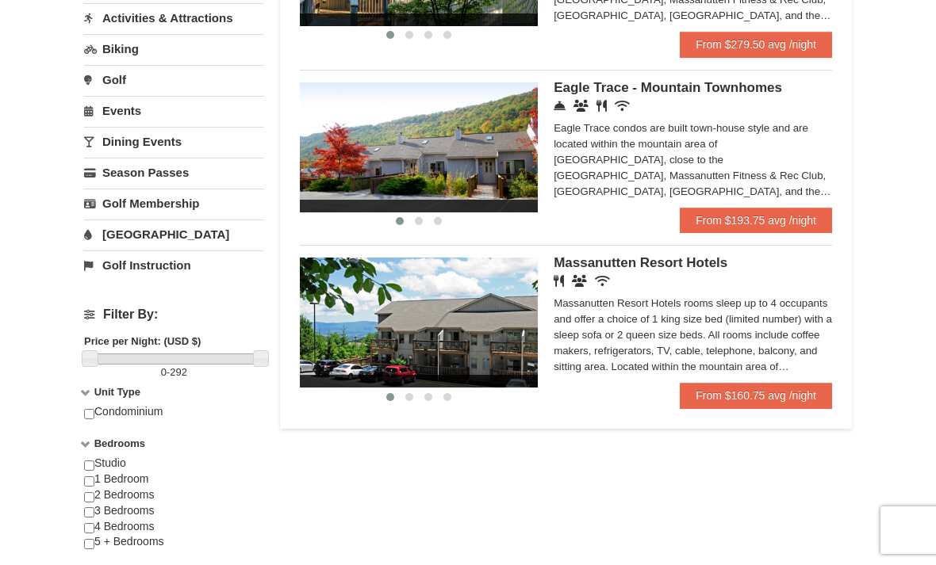
click at [90, 545] on input "checkbox" at bounding box center [89, 544] width 10 height 10
checkbox input "true"
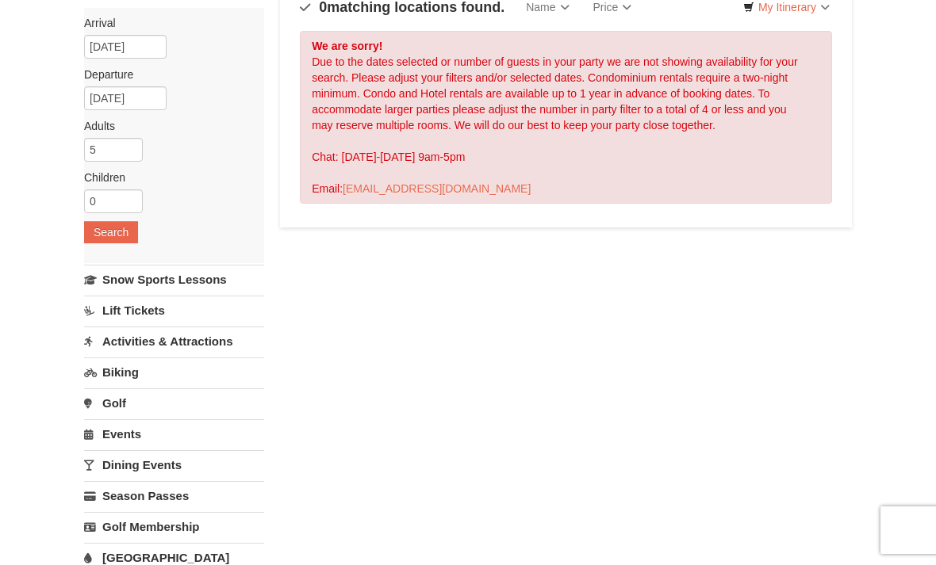
scroll to position [0, 0]
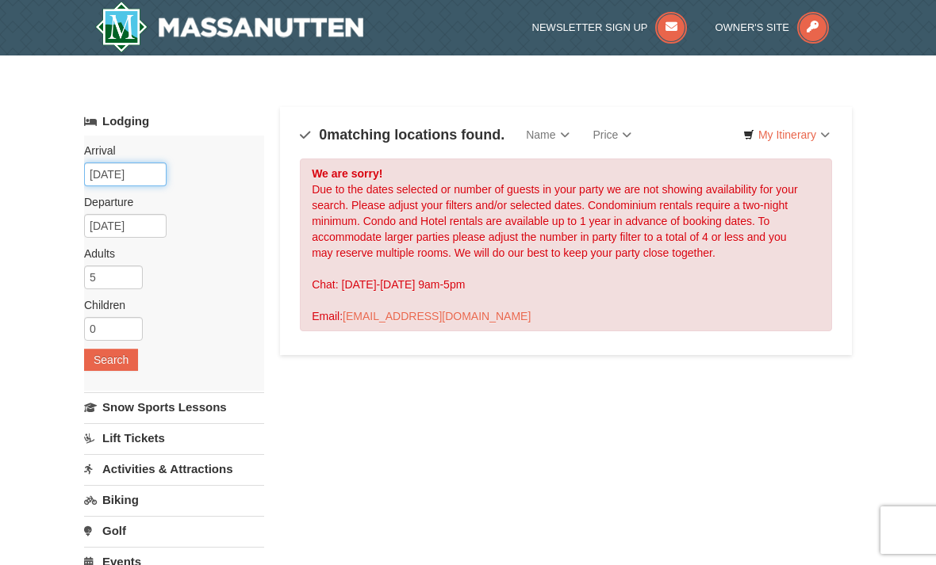
click at [141, 176] on input "[DATE]" at bounding box center [125, 175] width 82 height 24
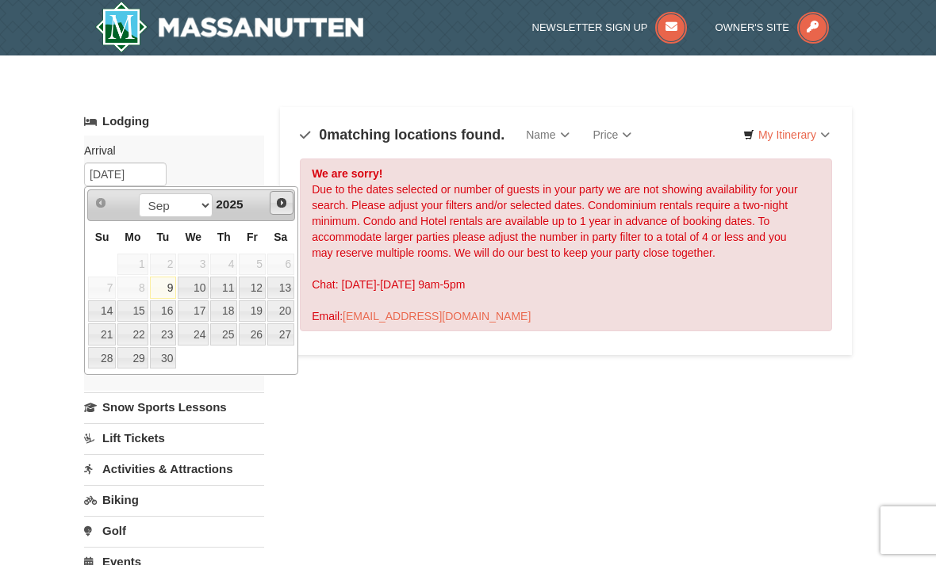
click at [278, 200] on span "Next" at bounding box center [281, 203] width 13 height 13
click at [274, 198] on link "Next" at bounding box center [282, 203] width 24 height 24
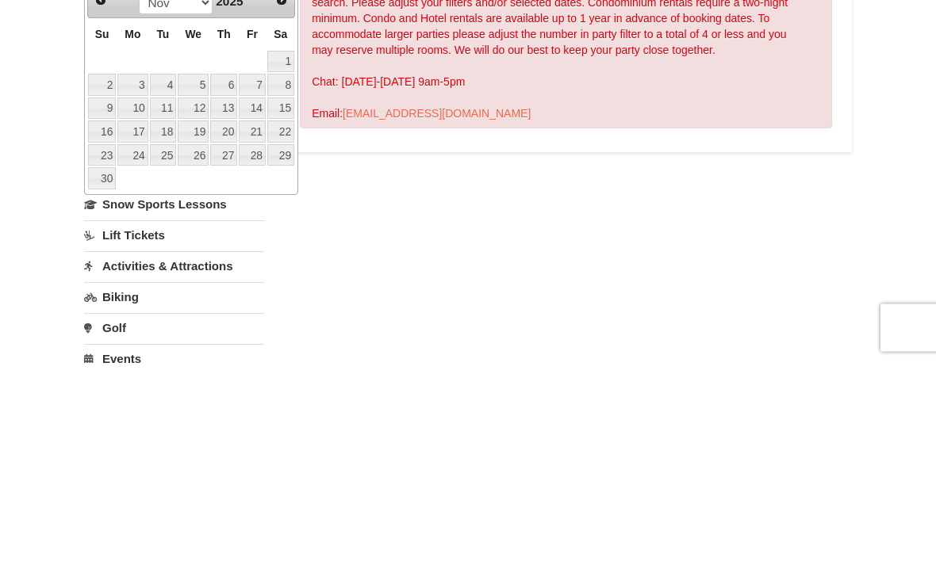
click at [195, 347] on link "26" at bounding box center [193, 358] width 31 height 22
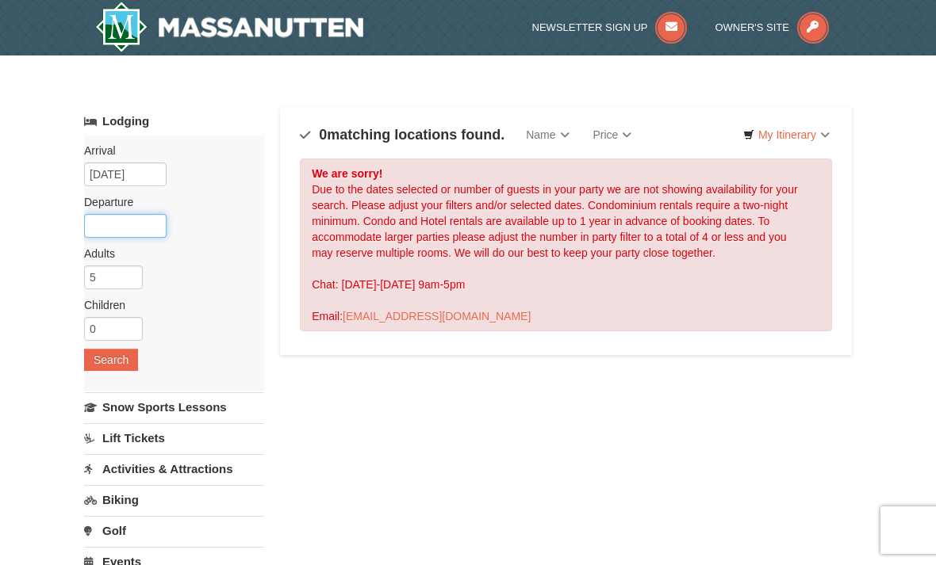
click at [141, 226] on input "text" at bounding box center [125, 226] width 82 height 24
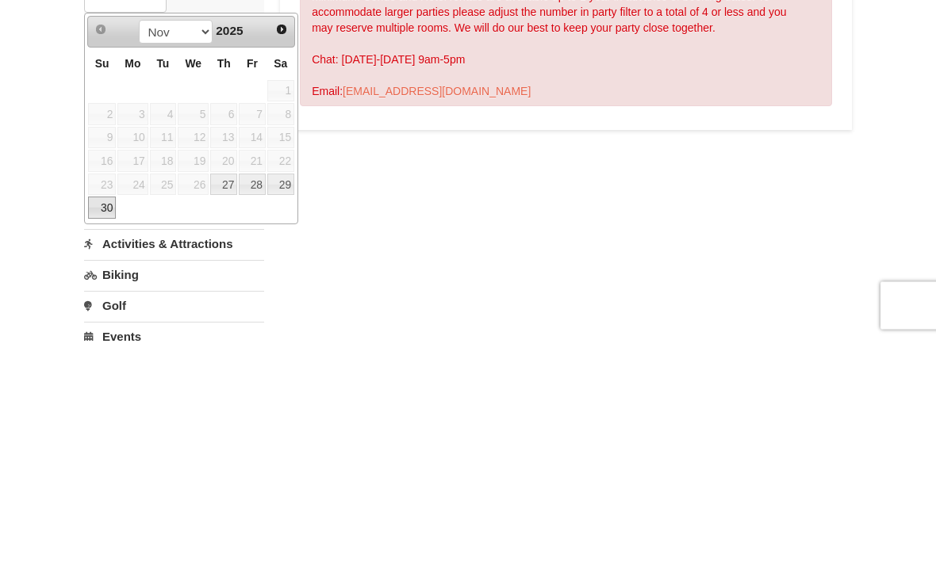
click at [92, 422] on link "30" at bounding box center [102, 433] width 28 height 22
type input "[DATE]"
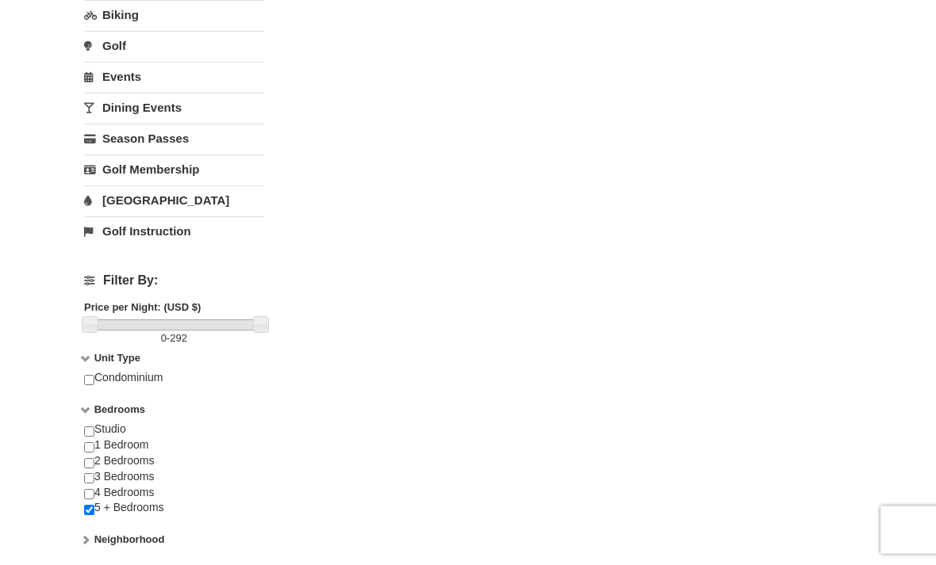
scroll to position [535, 0]
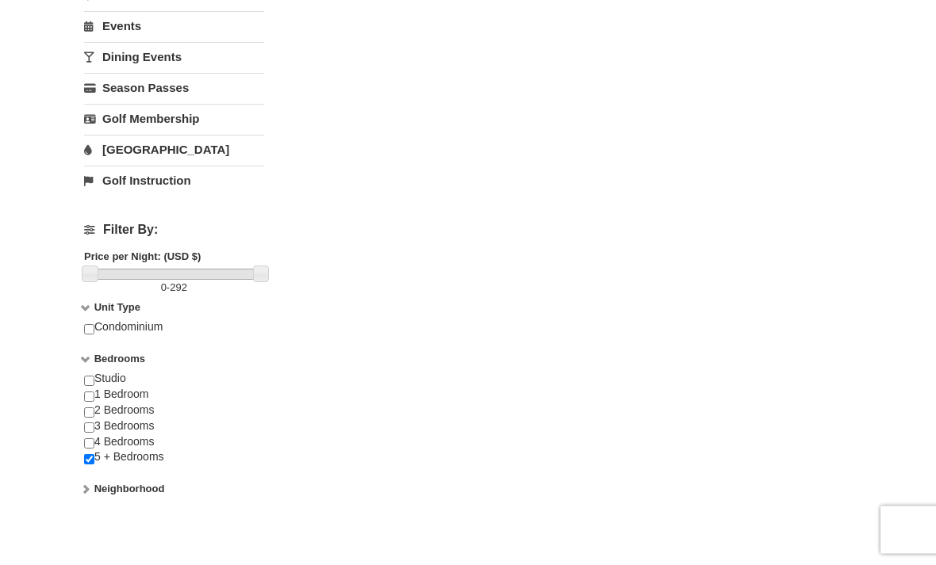
click at [86, 444] on input "checkbox" at bounding box center [89, 444] width 10 height 10
checkbox input "true"
click at [87, 455] on input "checkbox" at bounding box center [89, 459] width 10 height 10
checkbox input "false"
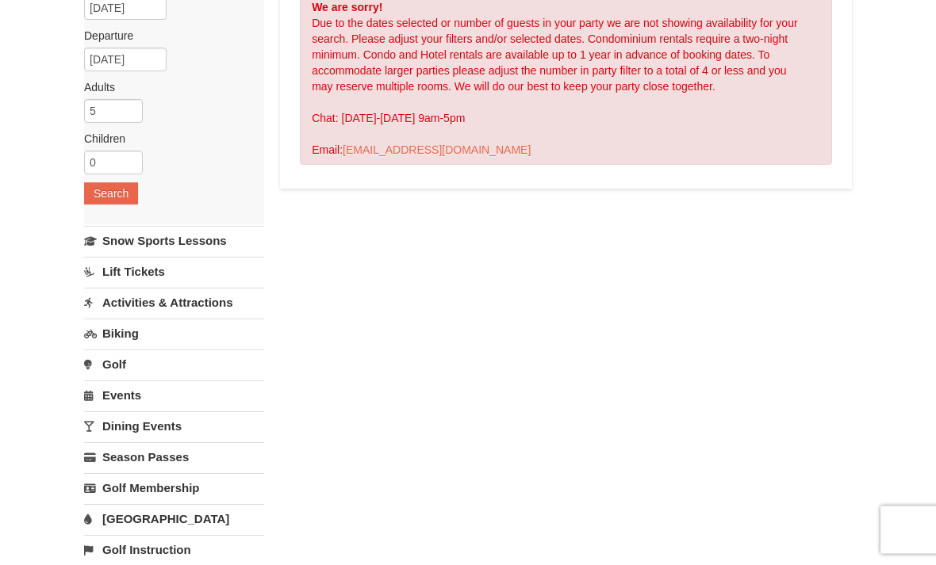
scroll to position [166, 0]
click at [110, 194] on button "Search" at bounding box center [111, 194] width 54 height 22
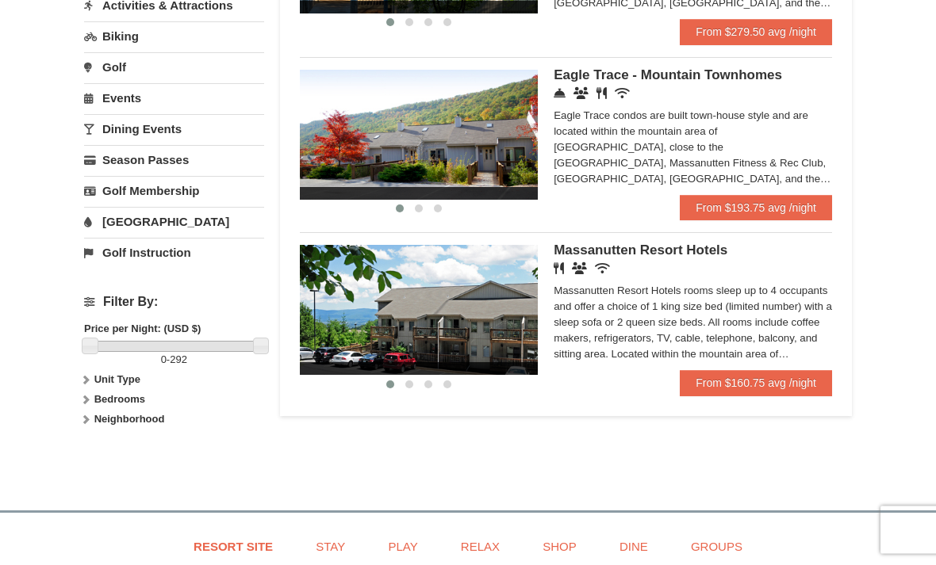
scroll to position [464, 0]
click at [141, 418] on strong "Neighborhood" at bounding box center [129, 419] width 71 height 12
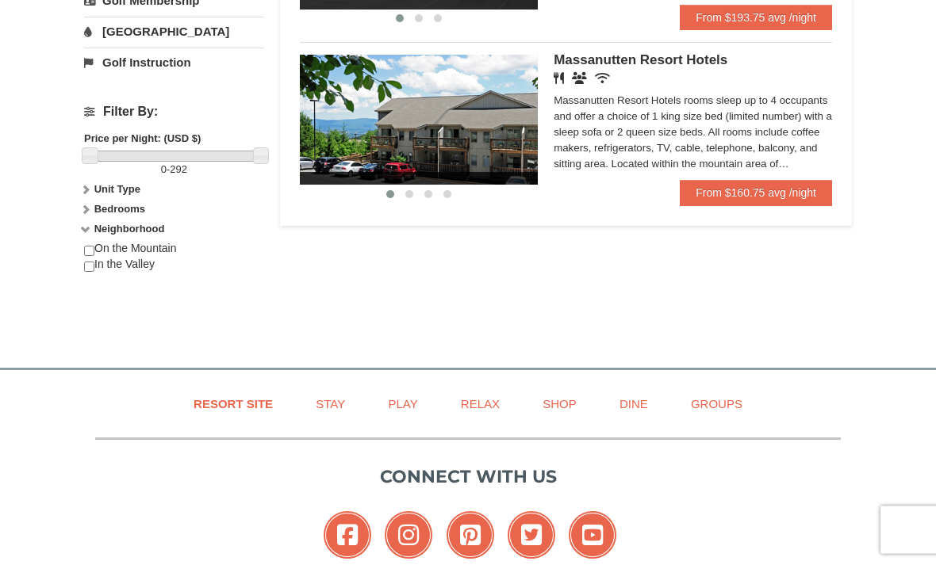
scroll to position [656, 0]
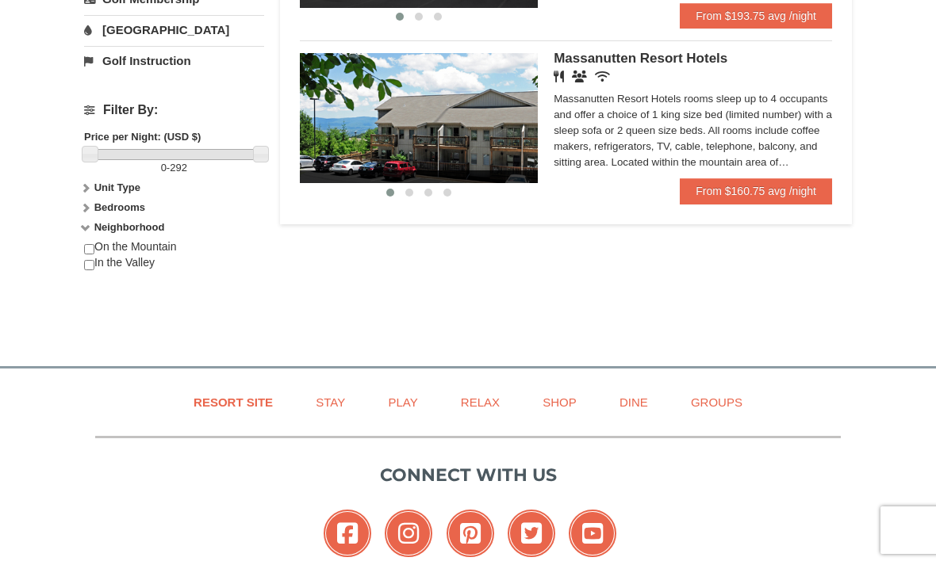
click at [729, 403] on link "Groups" at bounding box center [716, 403] width 91 height 36
